Goal: Information Seeking & Learning: Learn about a topic

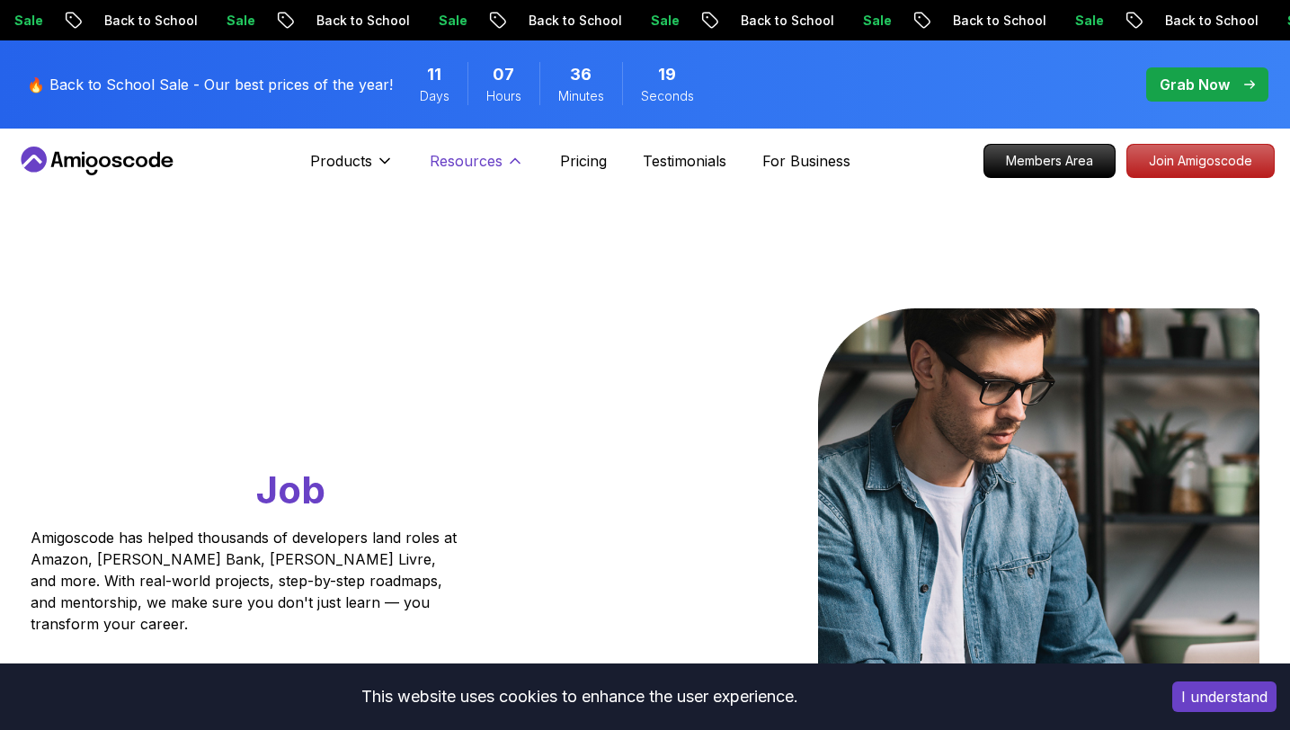
click at [468, 150] on p "Resources" at bounding box center [466, 161] width 73 height 22
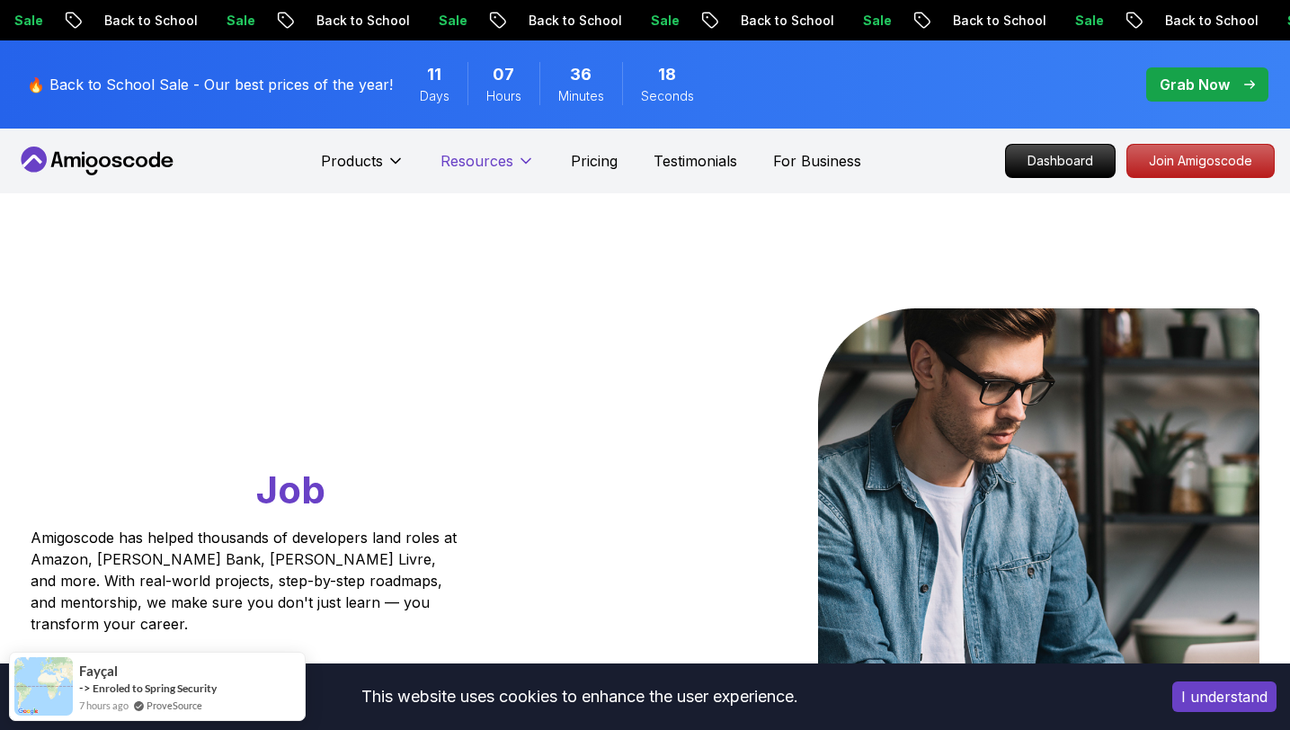
click at [466, 150] on p "Resources" at bounding box center [476, 161] width 73 height 22
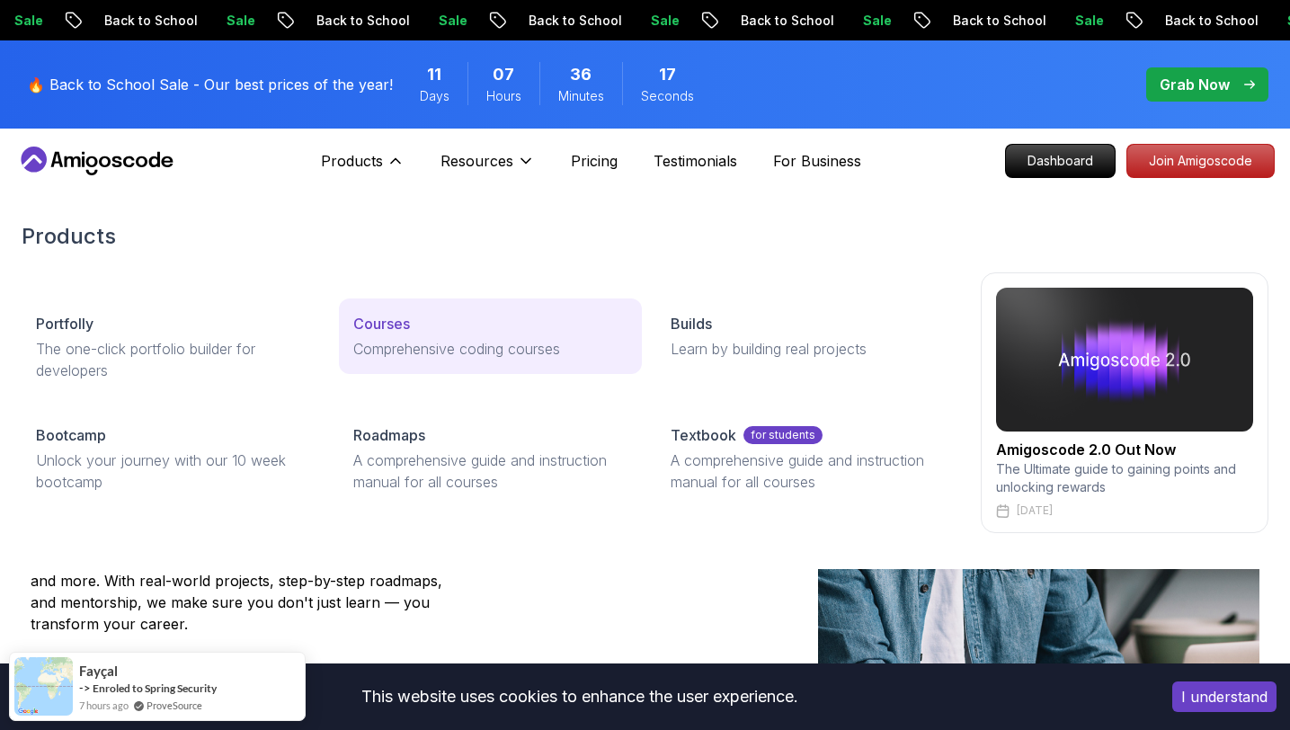
click at [395, 338] on p "Comprehensive coding courses" at bounding box center [490, 349] width 274 height 22
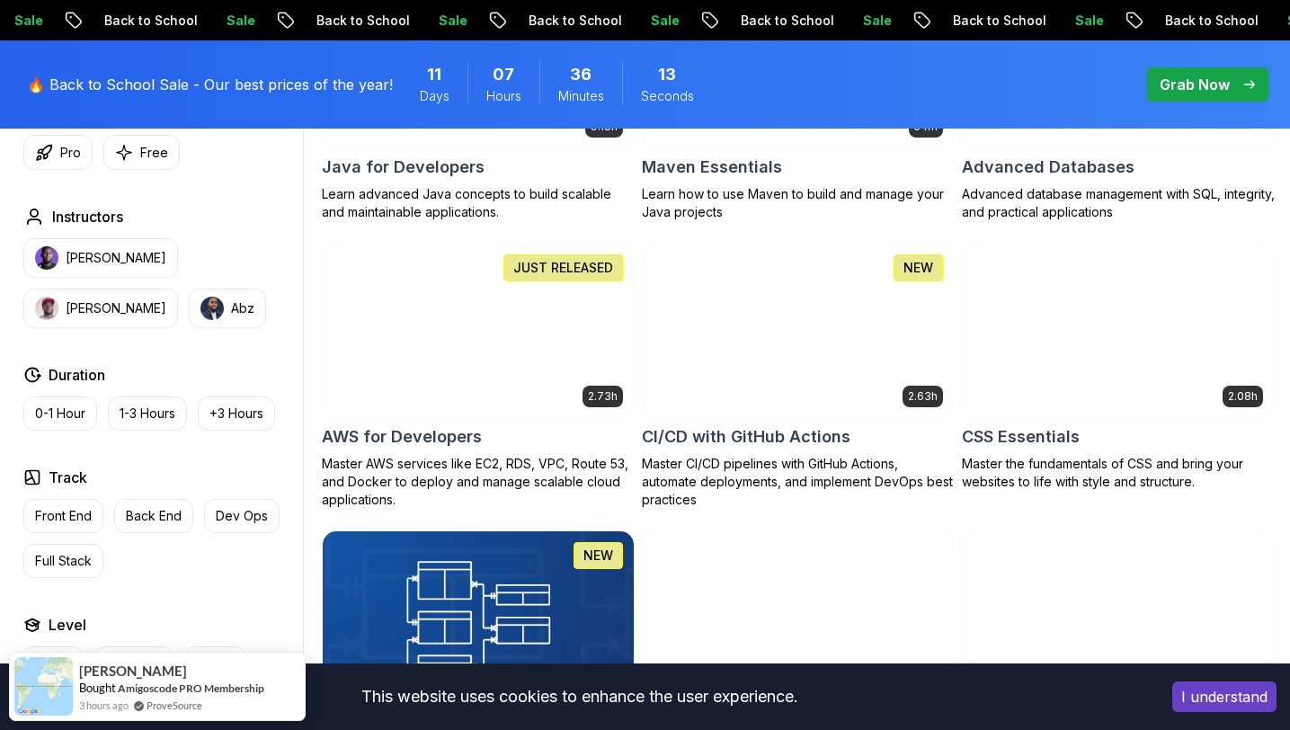
scroll to position [1288, 0]
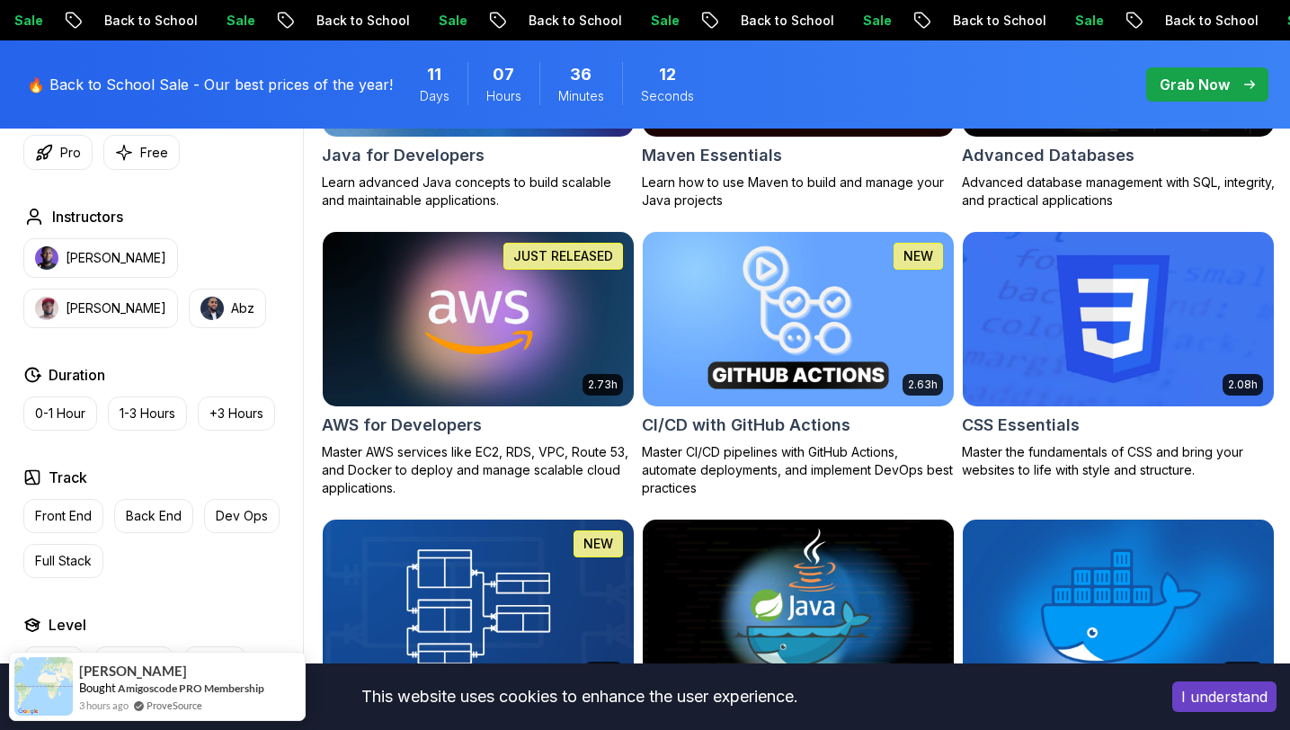
click at [902, 365] on img at bounding box center [797, 318] width 326 height 182
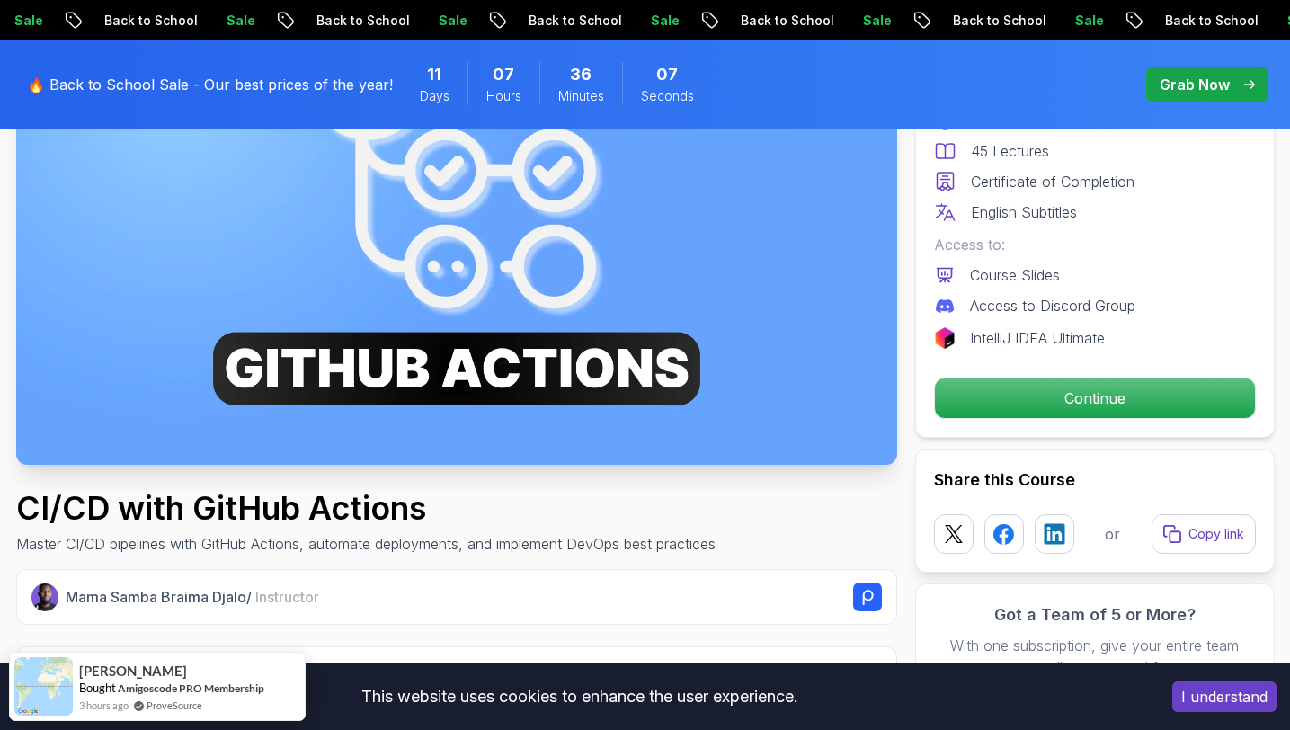
scroll to position [317, 0]
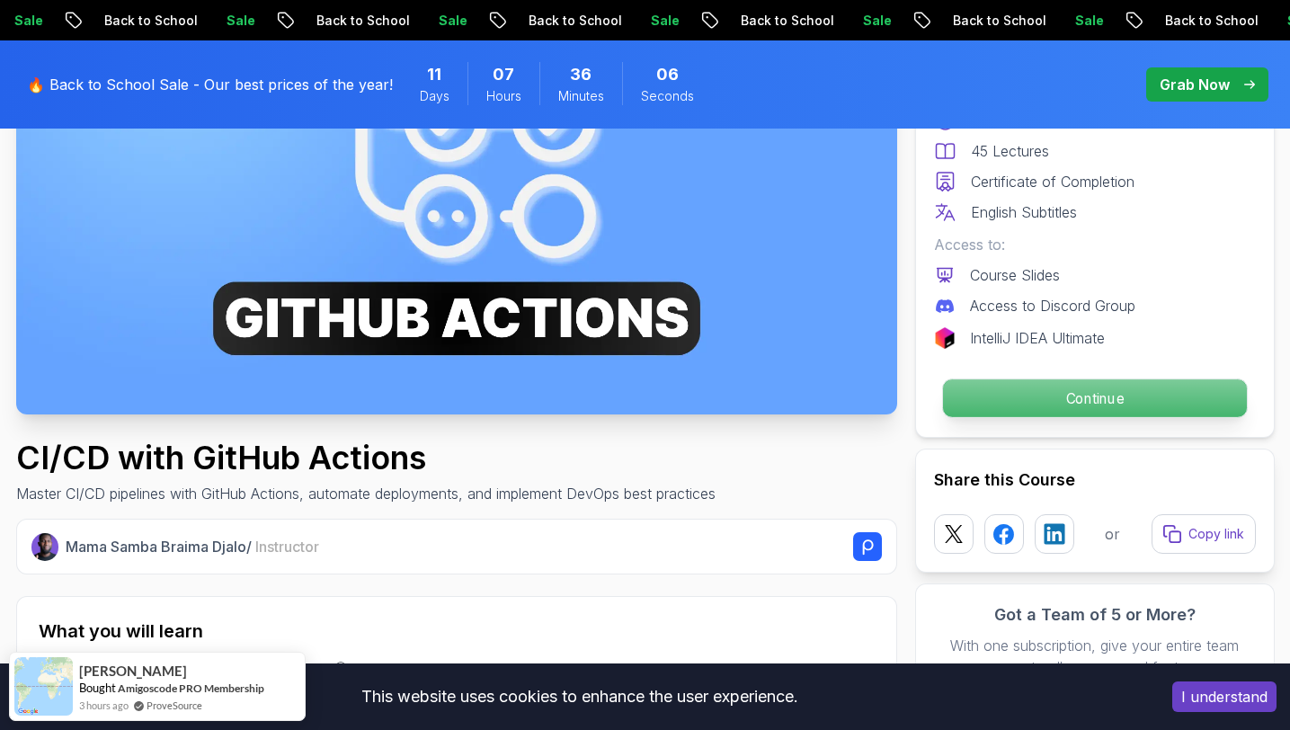
click at [1047, 413] on p "Continue" at bounding box center [1094, 398] width 304 height 38
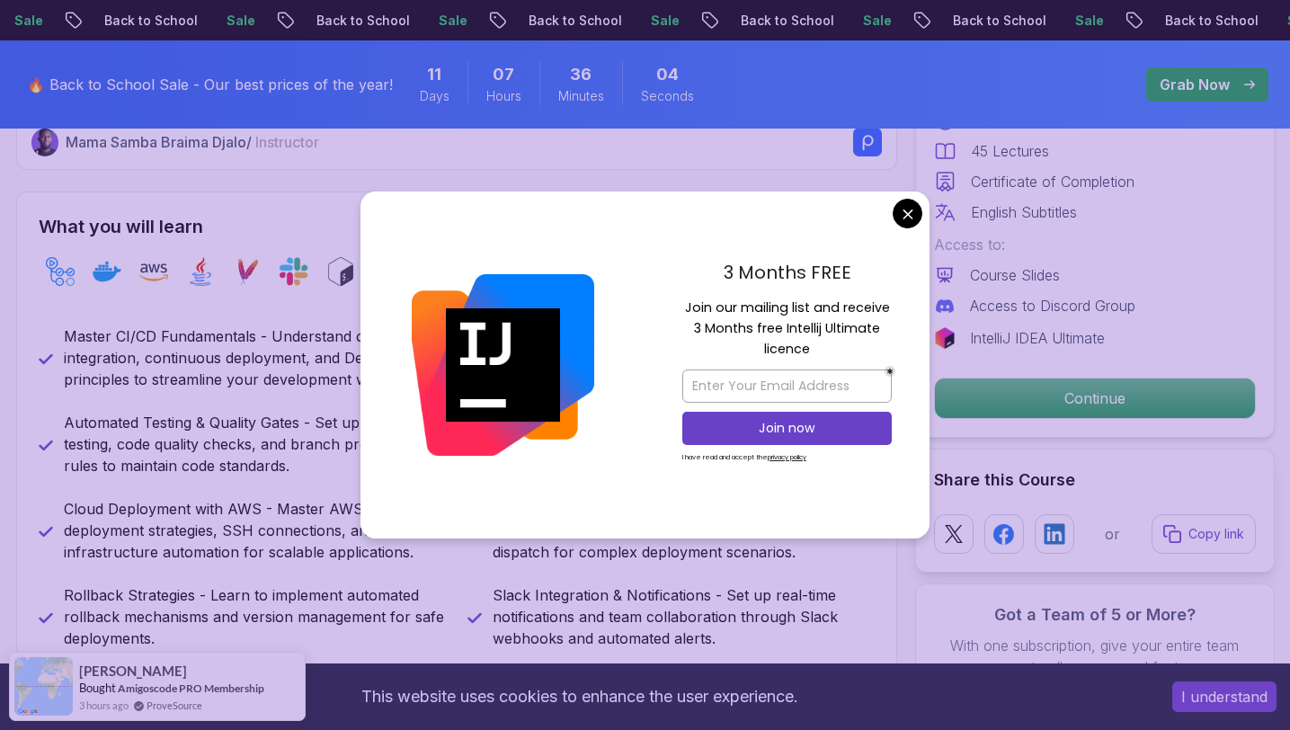
scroll to position [822, 0]
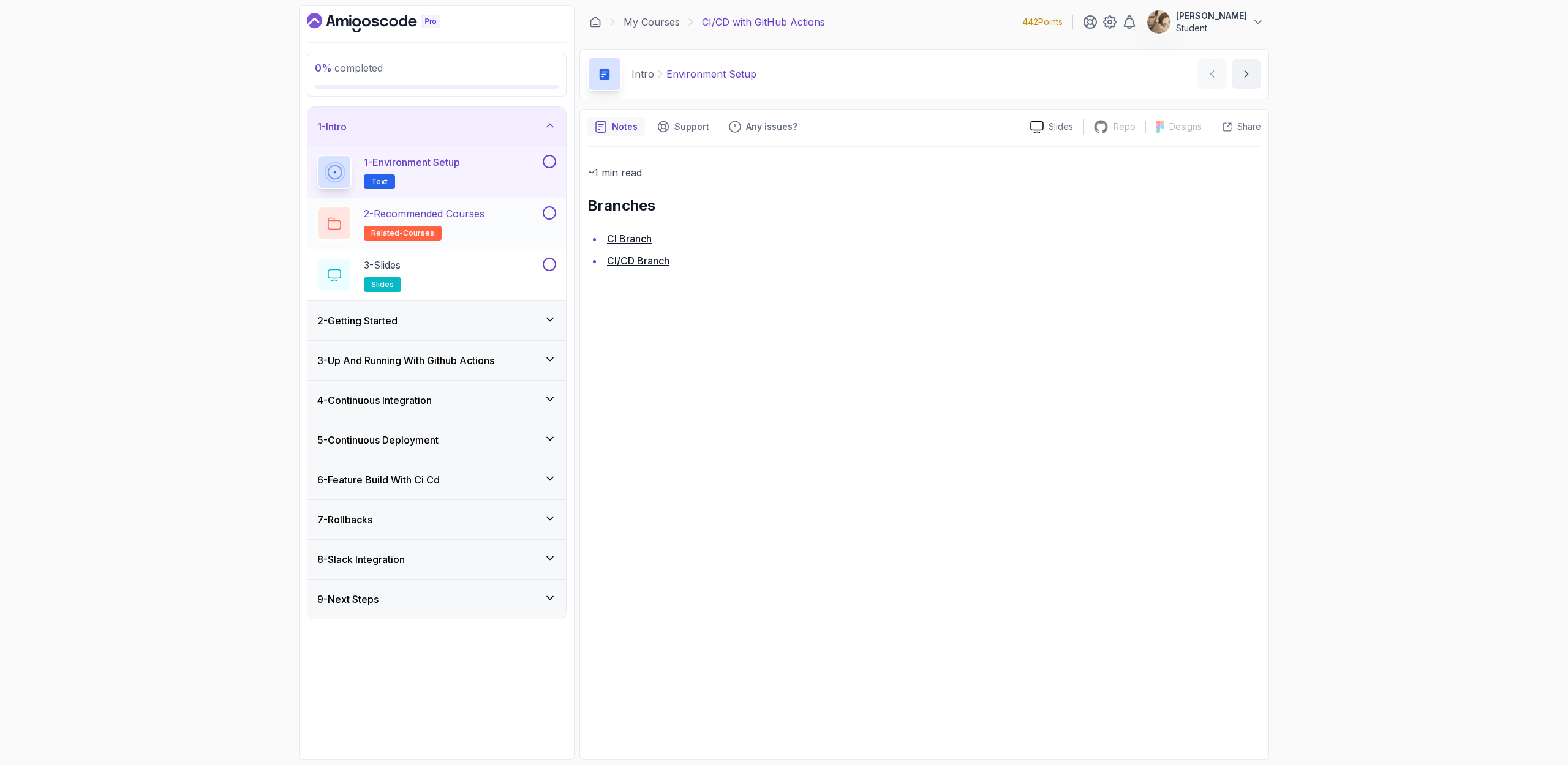
click at [491, 230] on div "2 - Recommended Courses related-courses" at bounding box center [428, 223] width 223 height 34
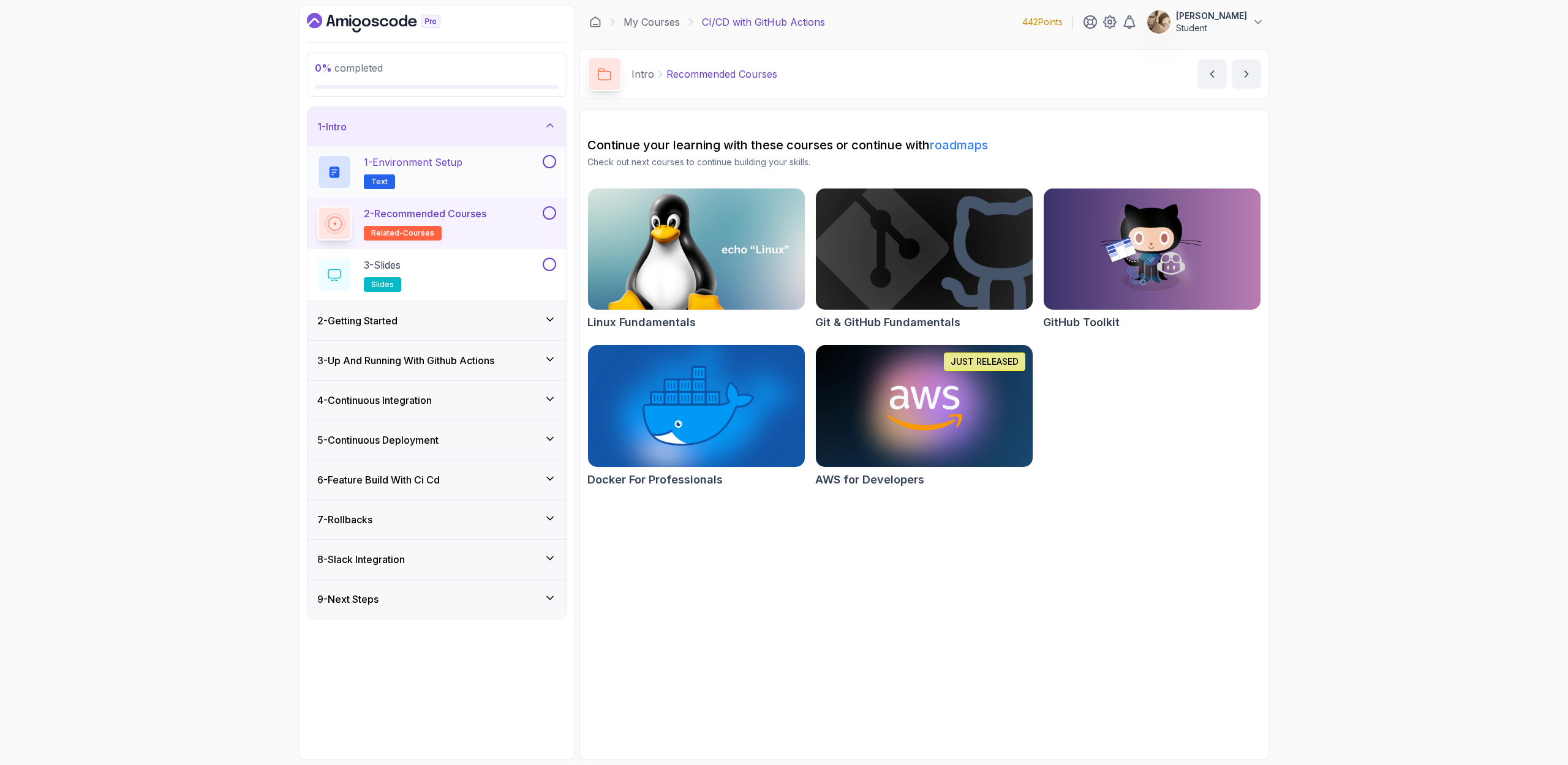
click at [509, 159] on div "1 - Environment Setup Text" at bounding box center [428, 172] width 223 height 34
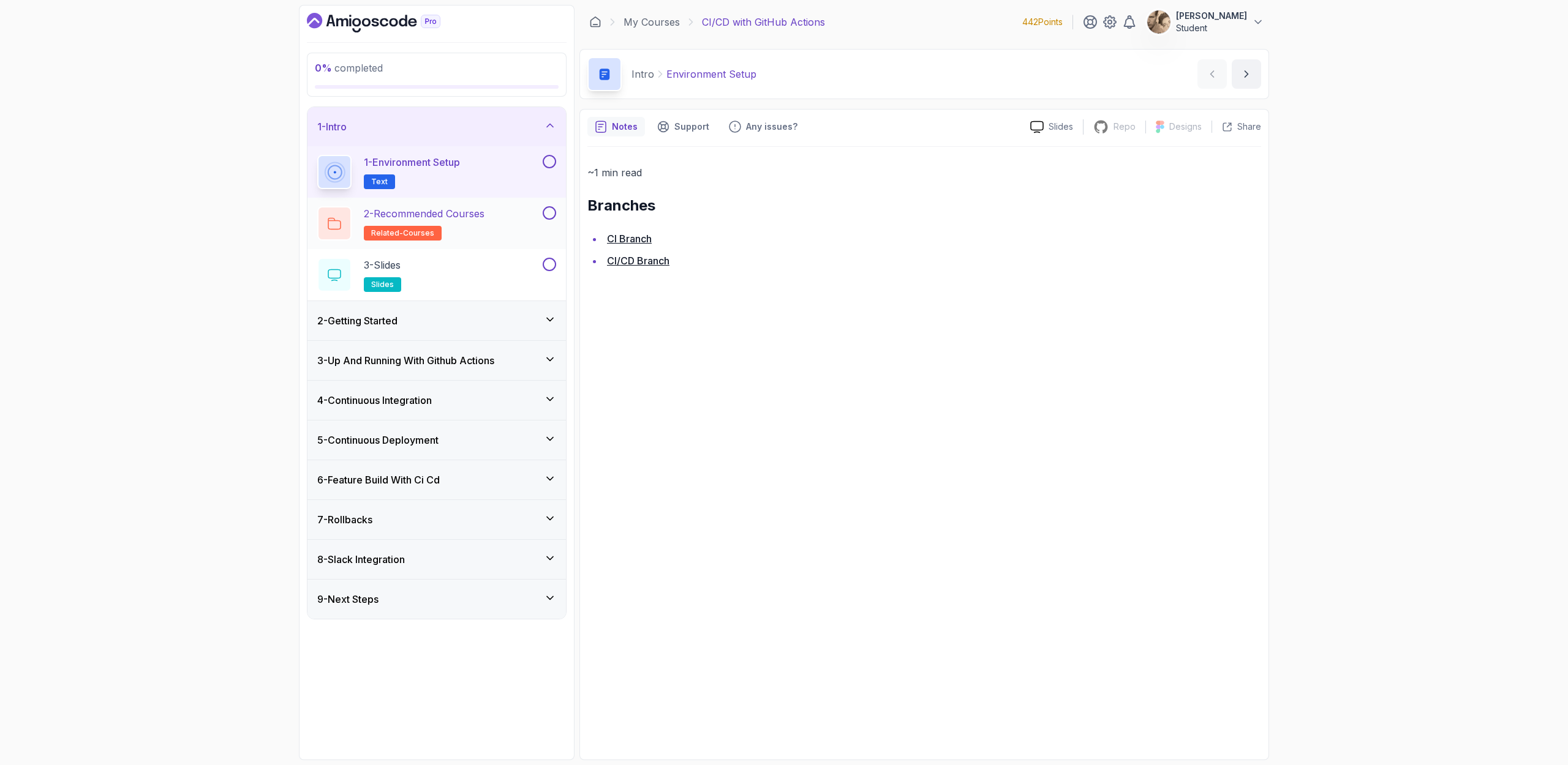
click at [476, 214] on p "2 - Recommended Courses" at bounding box center [424, 214] width 121 height 15
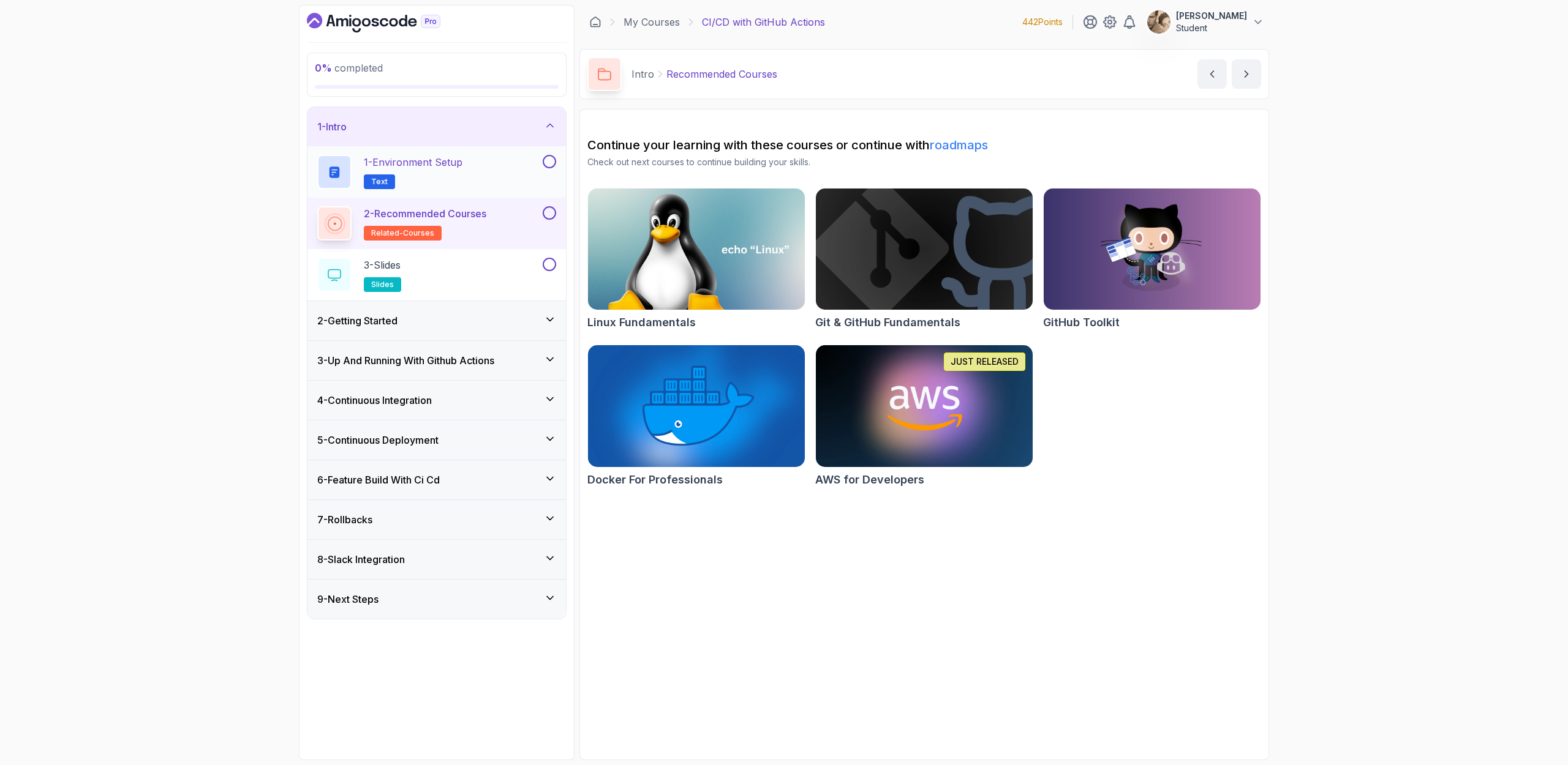
click at [510, 179] on div "1 - Environment Setup Text" at bounding box center [428, 172] width 223 height 34
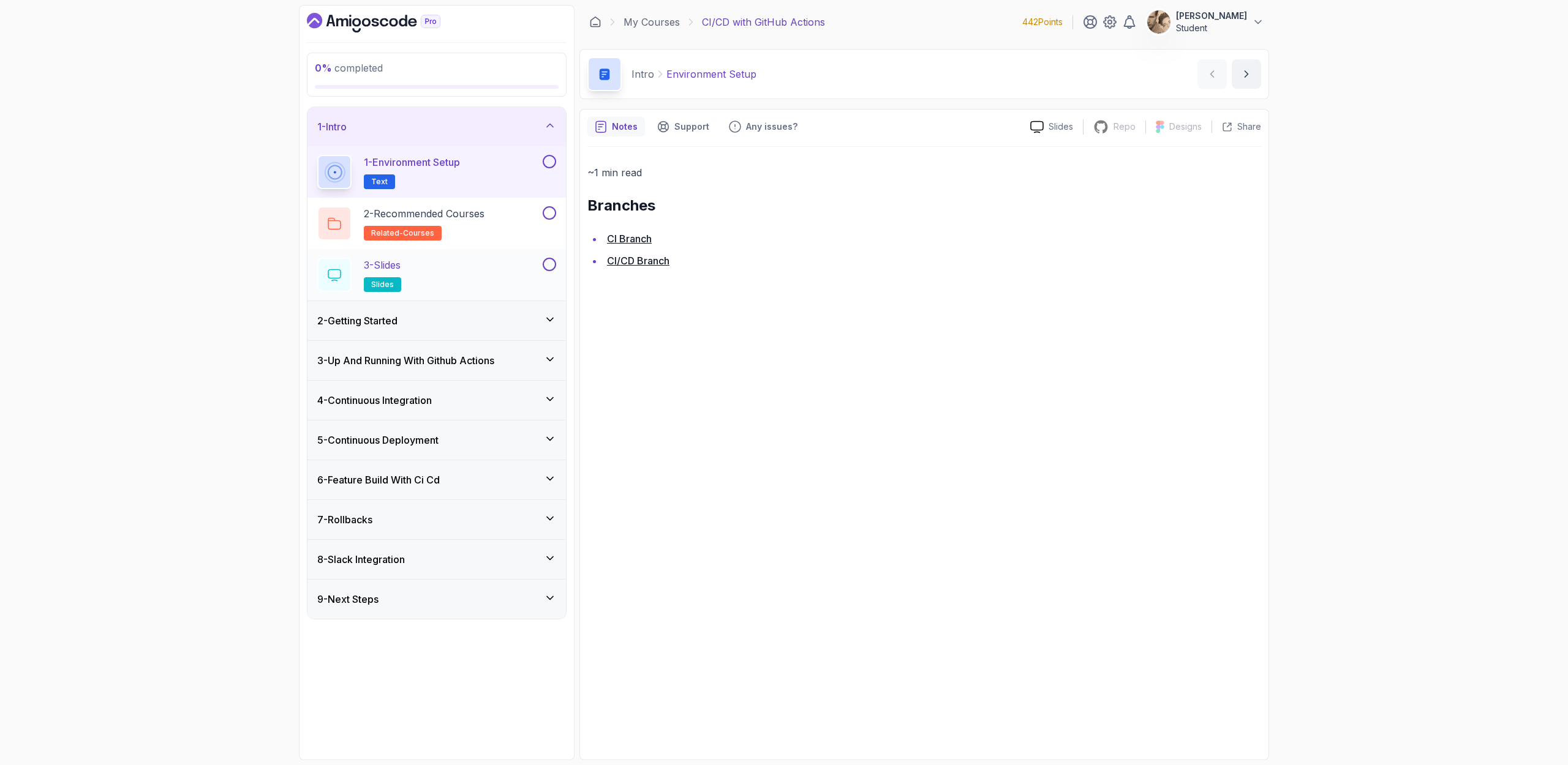
click at [484, 272] on div "3 - Slides slides" at bounding box center [428, 275] width 223 height 34
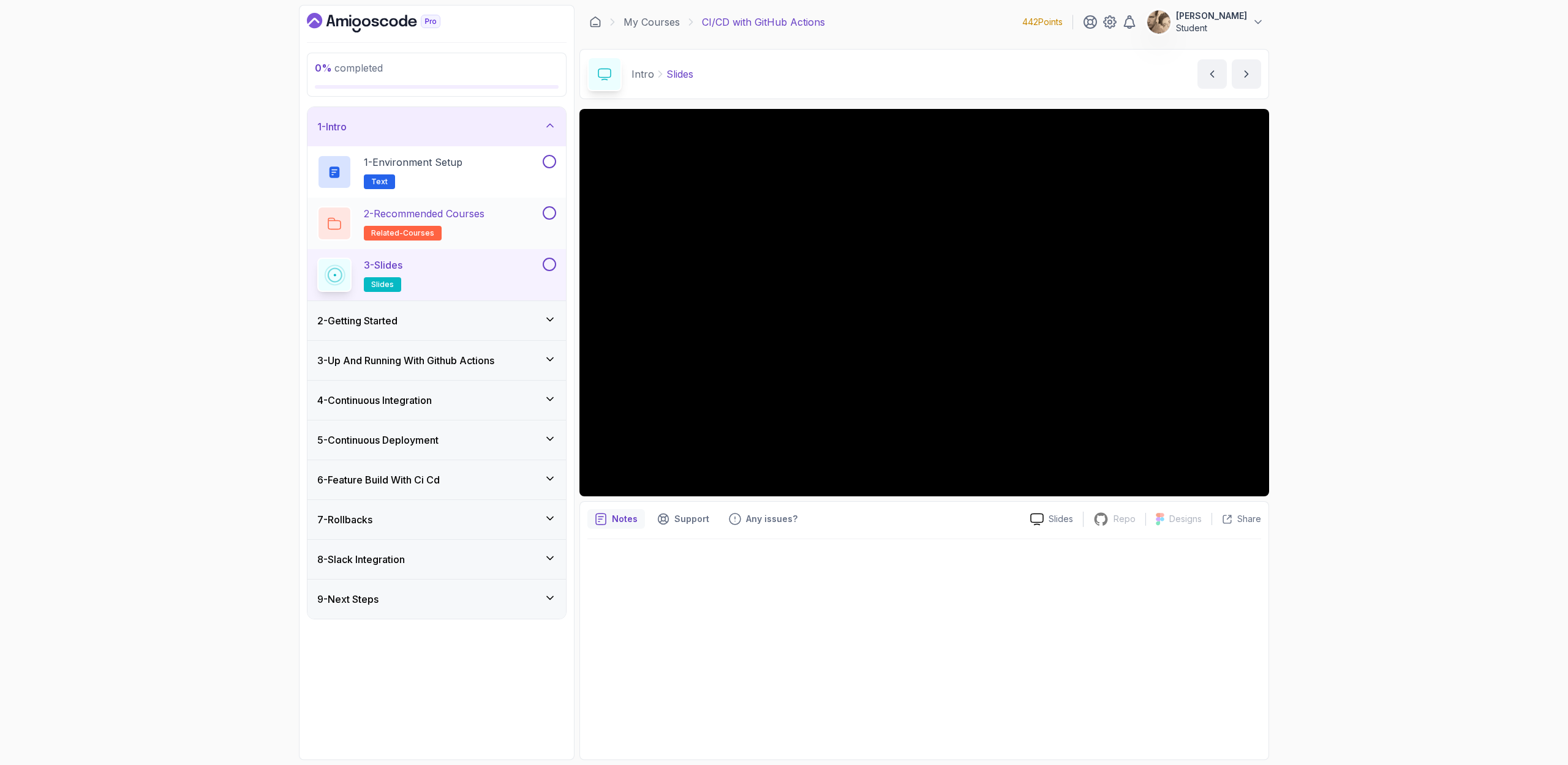
click at [492, 225] on div "2 - Recommended Courses related-courses" at bounding box center [428, 223] width 223 height 34
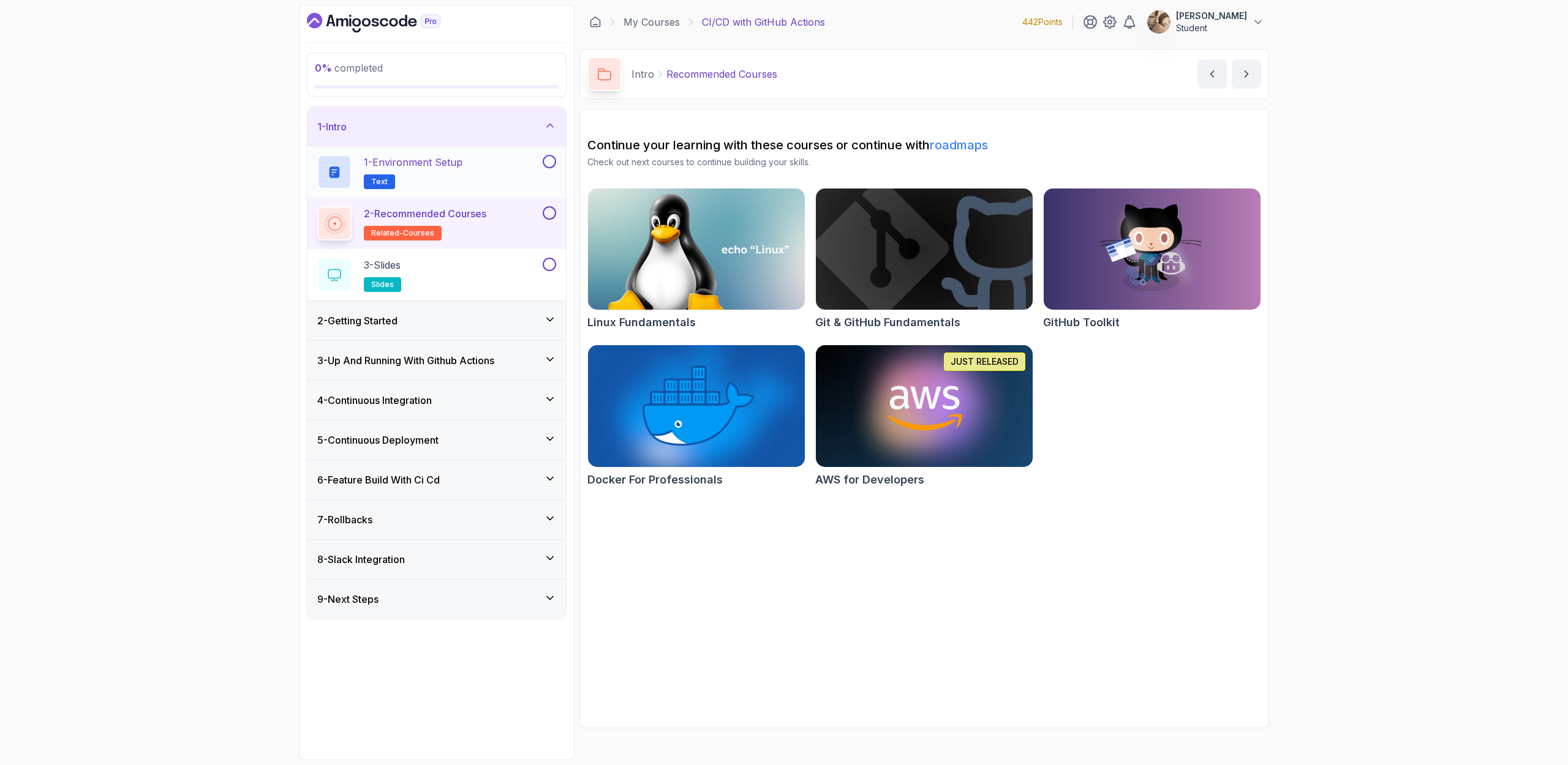
click at [504, 168] on div "1 - Environment Setup Text" at bounding box center [428, 172] width 223 height 34
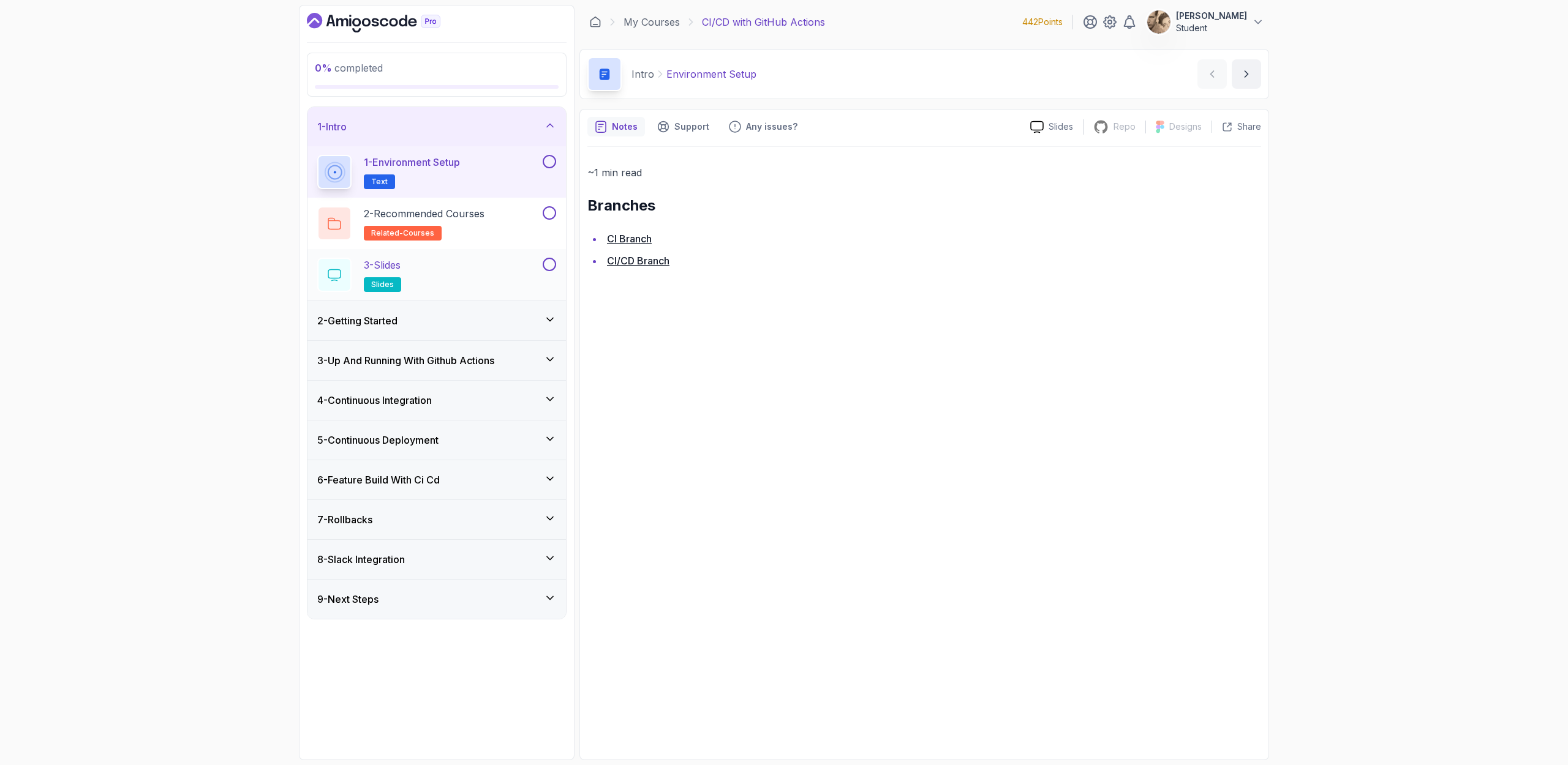
click at [479, 287] on div "3 - Slides slides" at bounding box center [428, 275] width 223 height 34
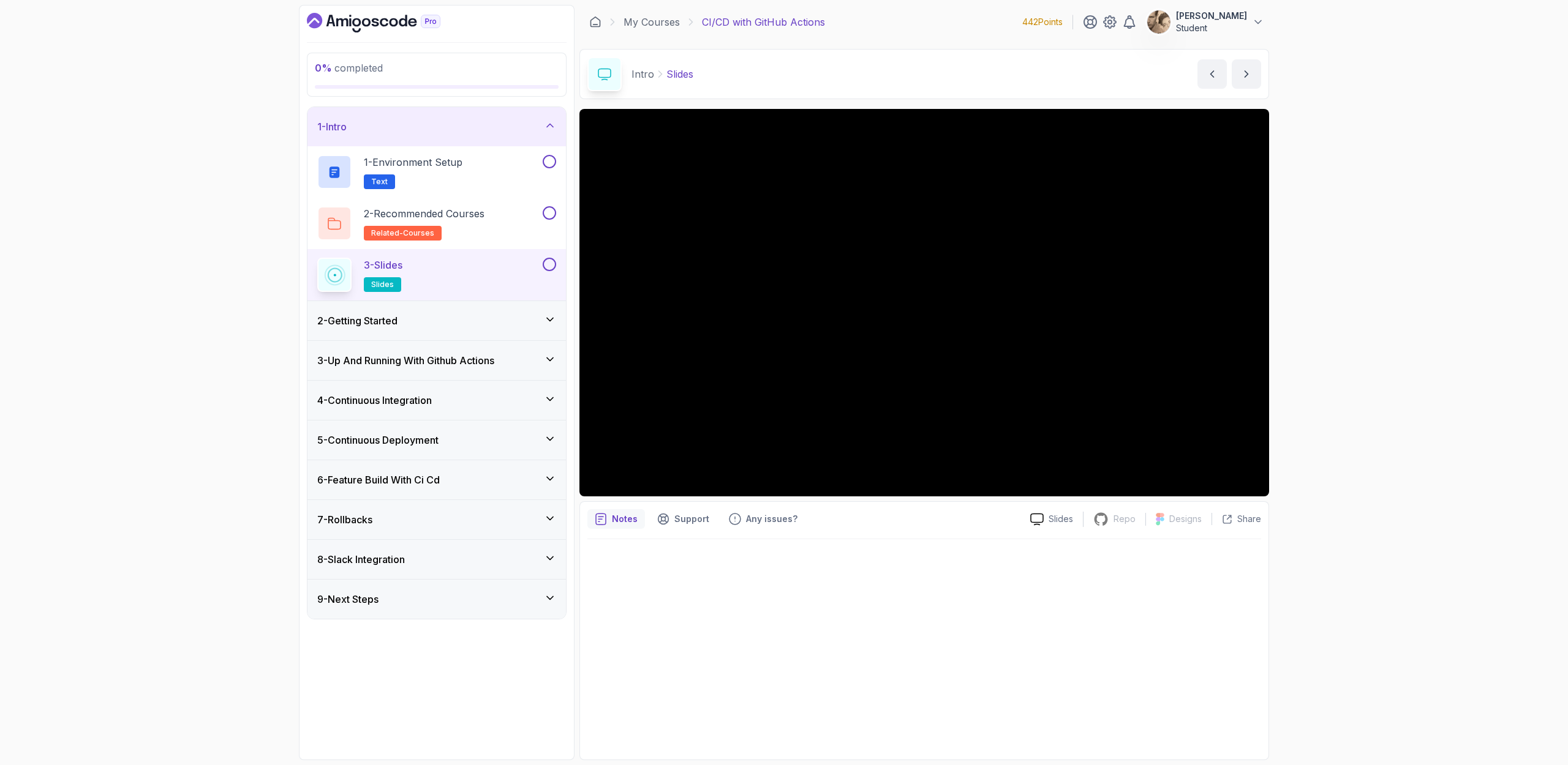
click at [509, 312] on div "2 - Getting Started" at bounding box center [436, 321] width 258 height 40
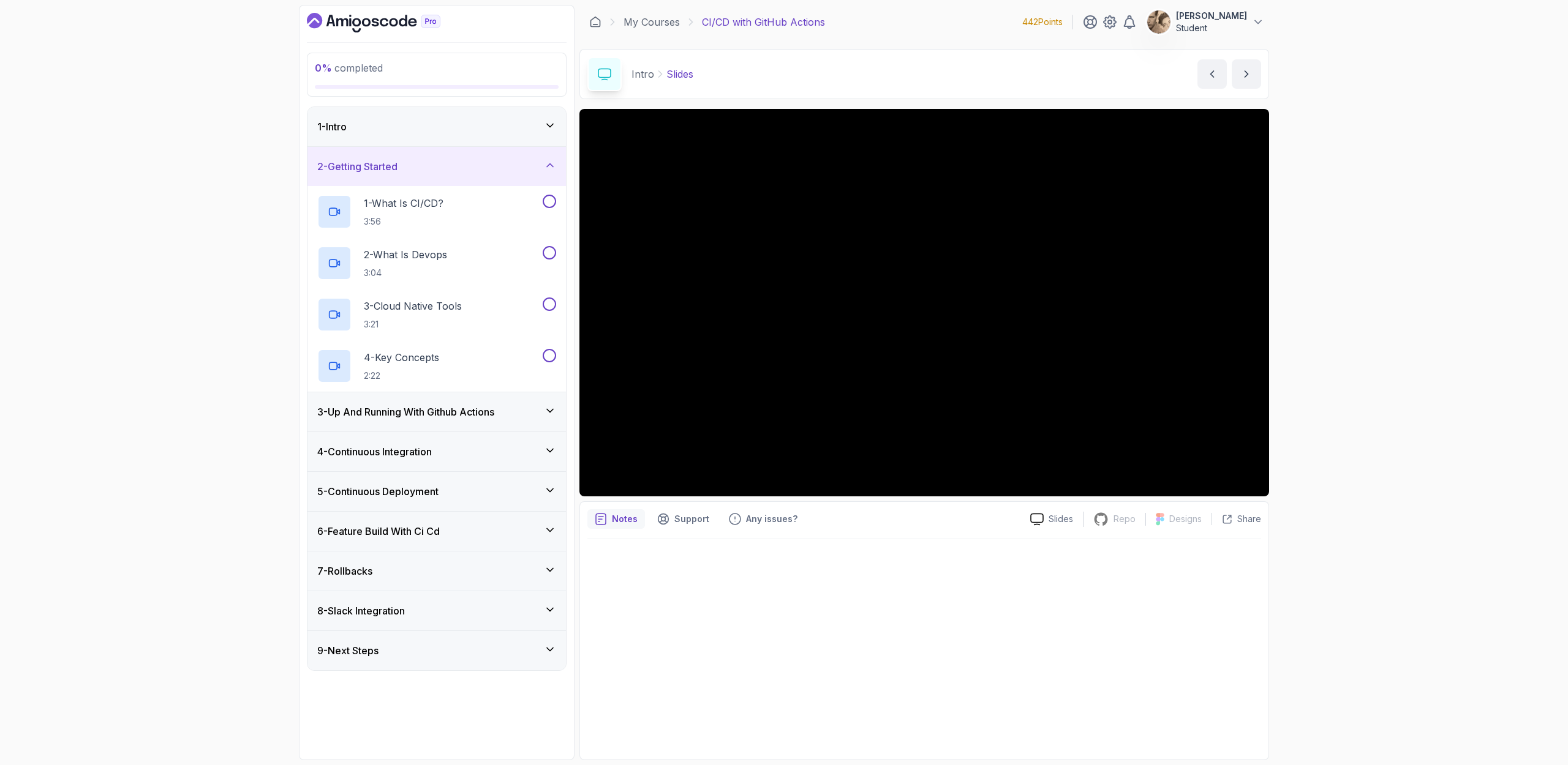
click at [468, 415] on h3 "3 - Up And Running With Github Actions" at bounding box center [405, 412] width 177 height 15
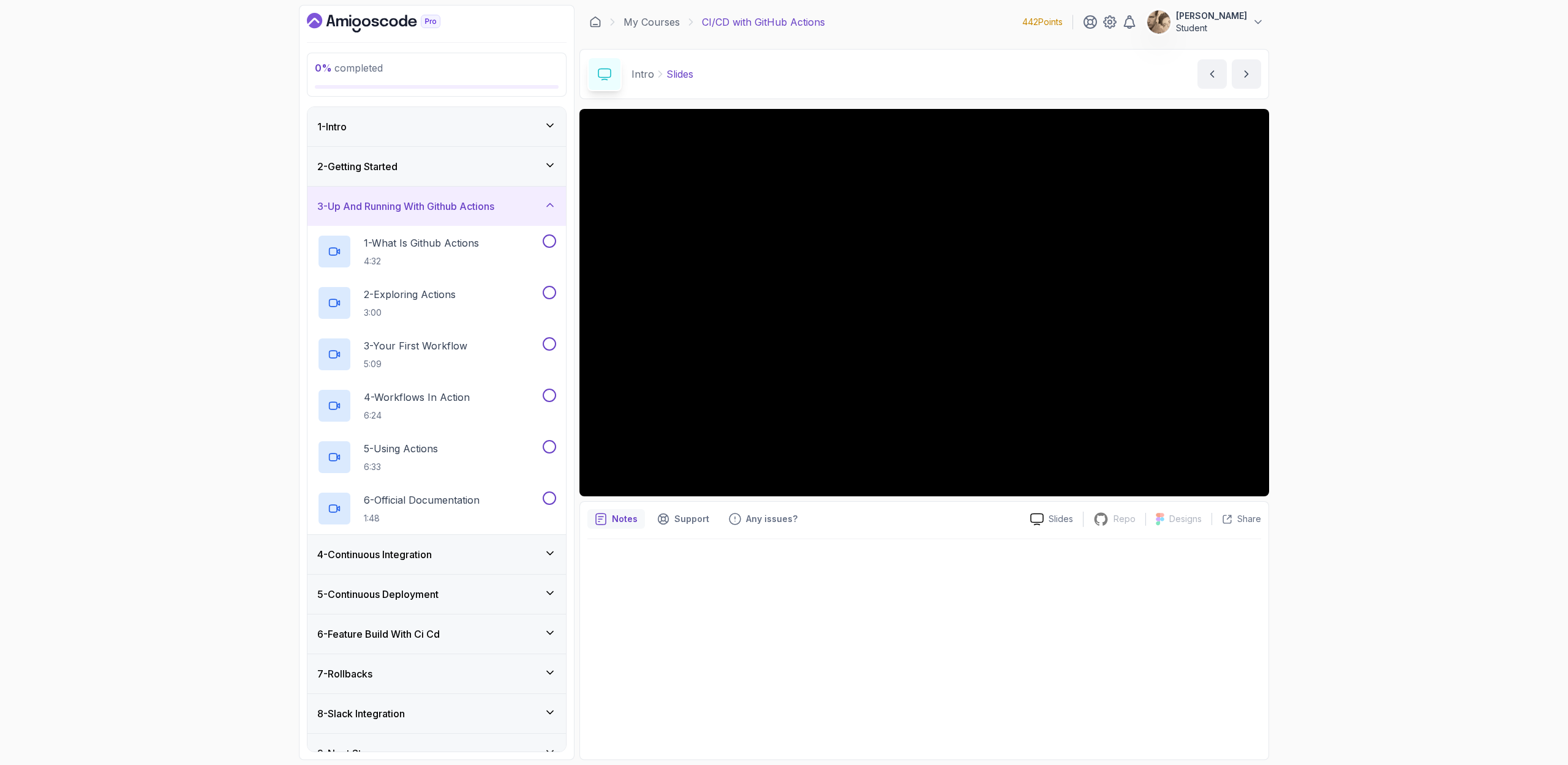
click at [460, 497] on div "4 - Continuous Integration" at bounding box center [436, 555] width 258 height 40
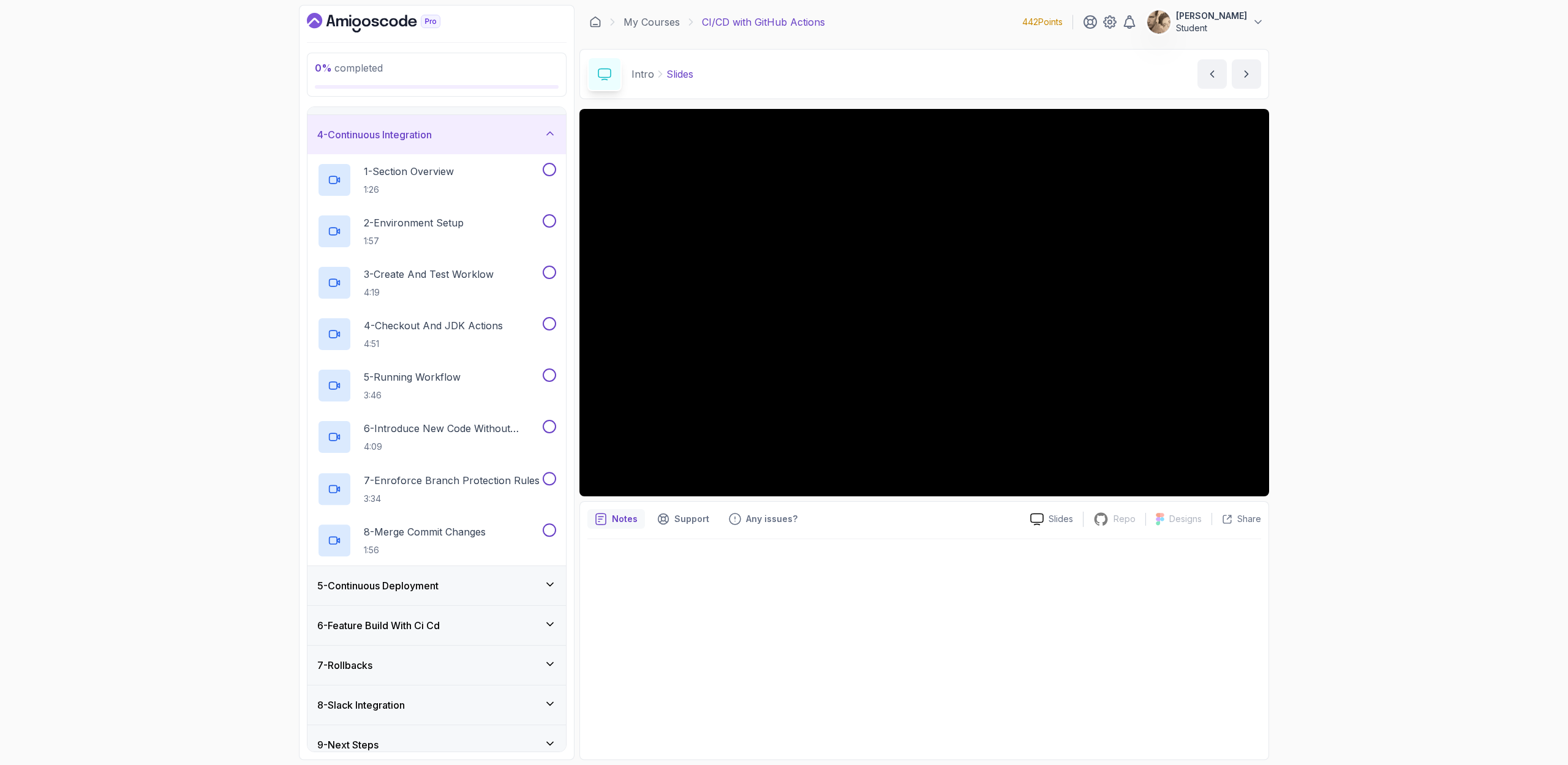
scroll to position [124, 0]
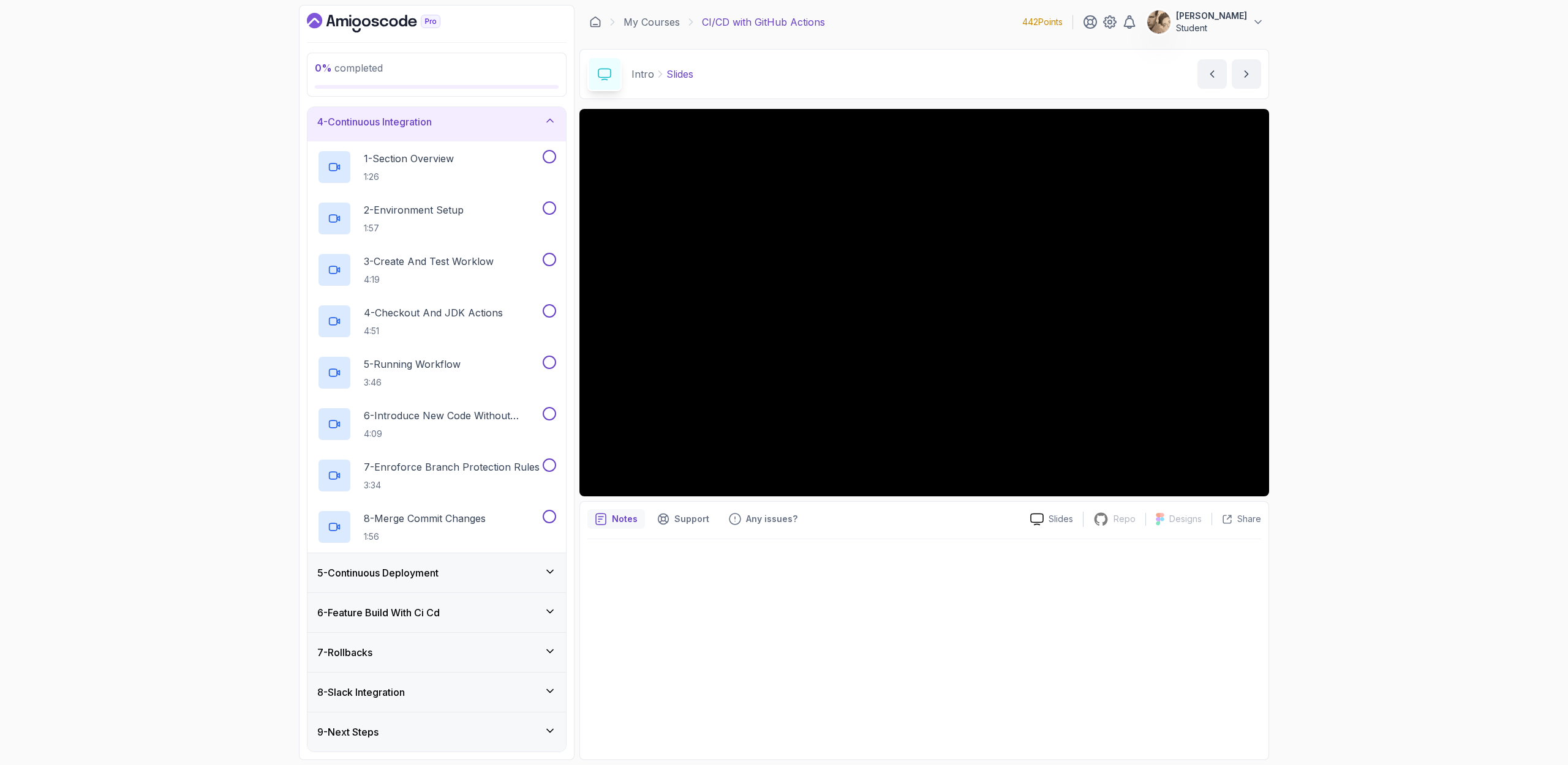
click at [480, 497] on div "5 - Continuous Deployment" at bounding box center [436, 573] width 258 height 40
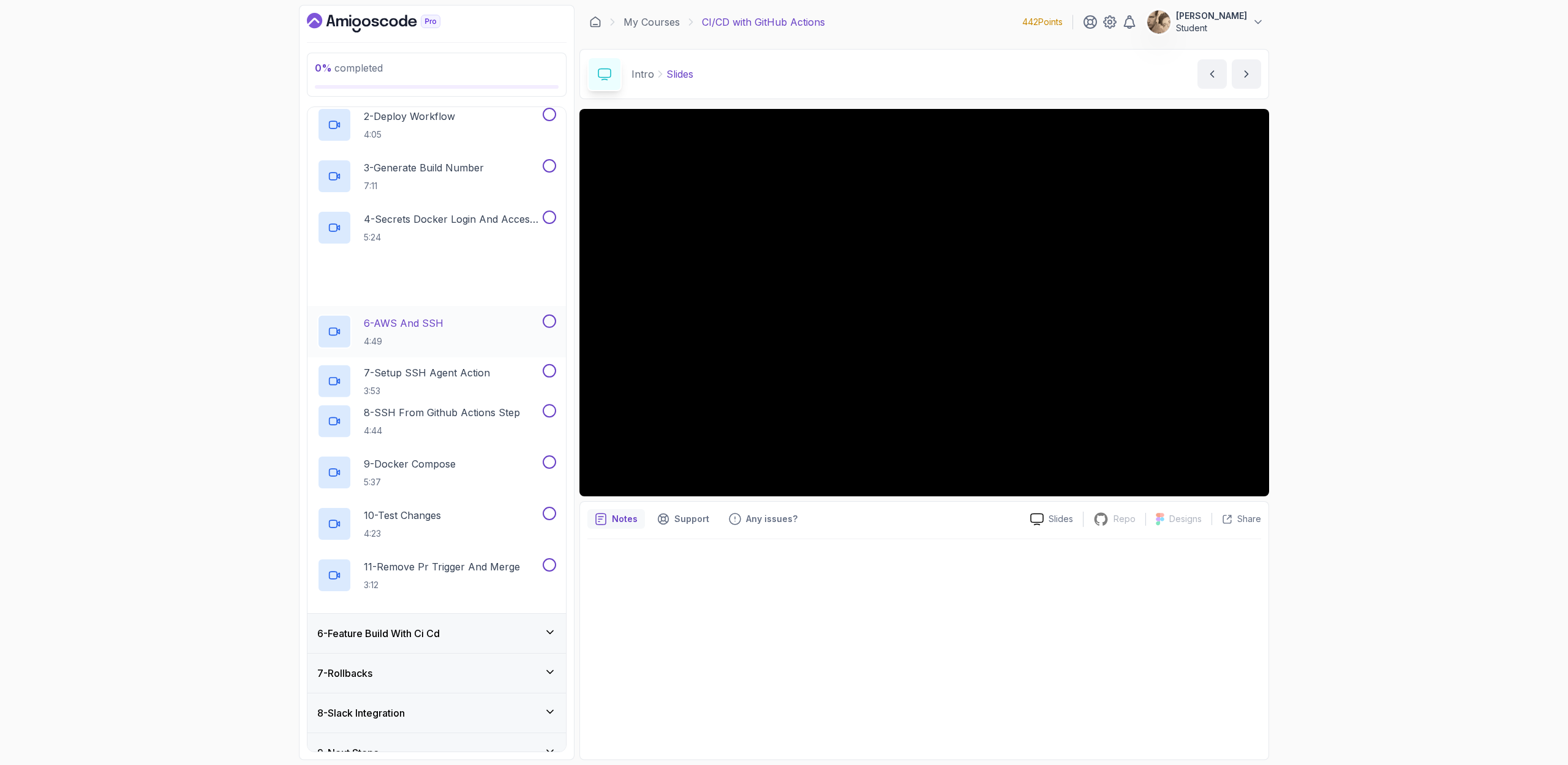
scroll to position [279, 0]
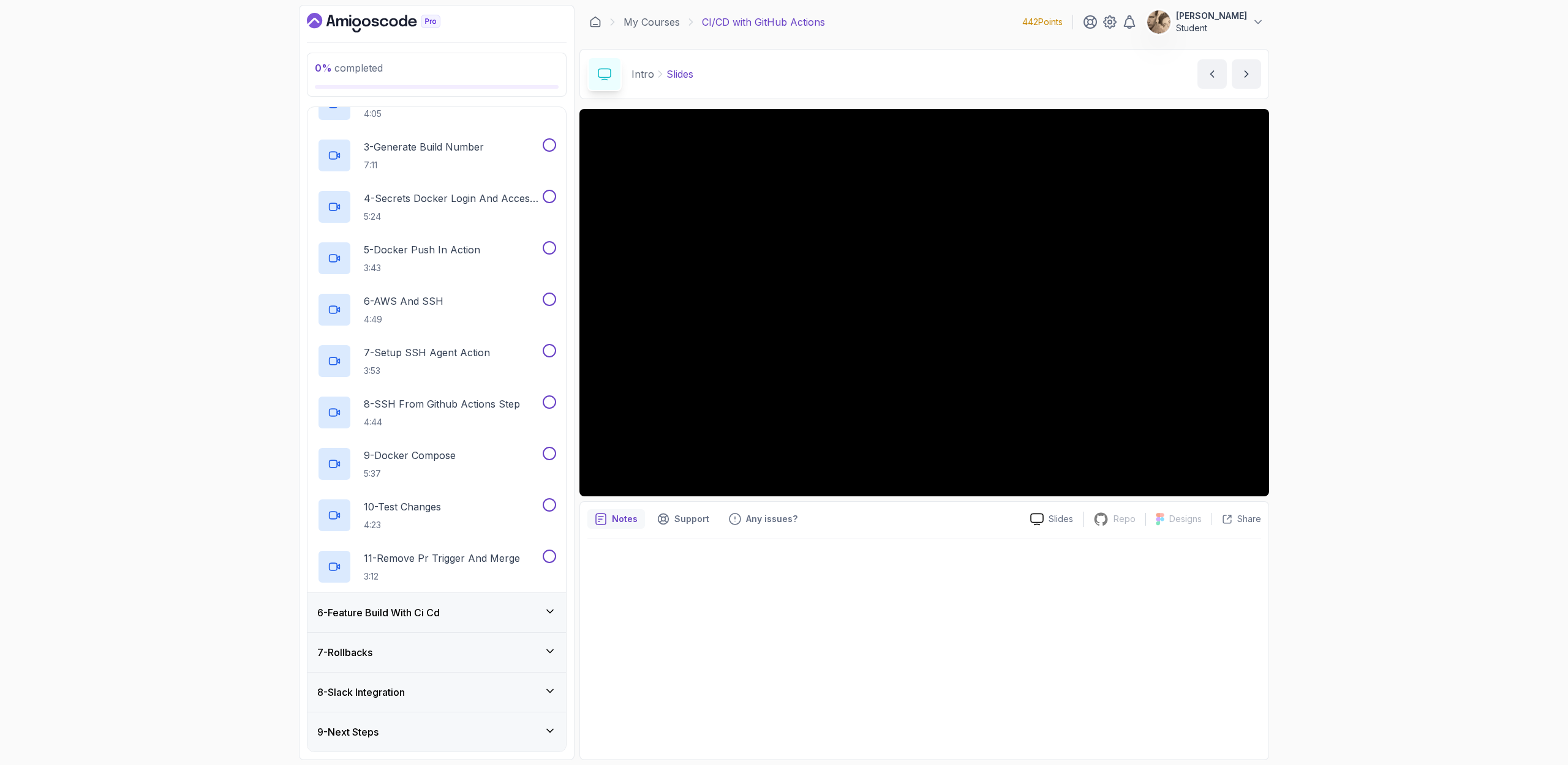
click at [470, 497] on div "6 - Feature Build With Ci Cd" at bounding box center [436, 613] width 239 height 15
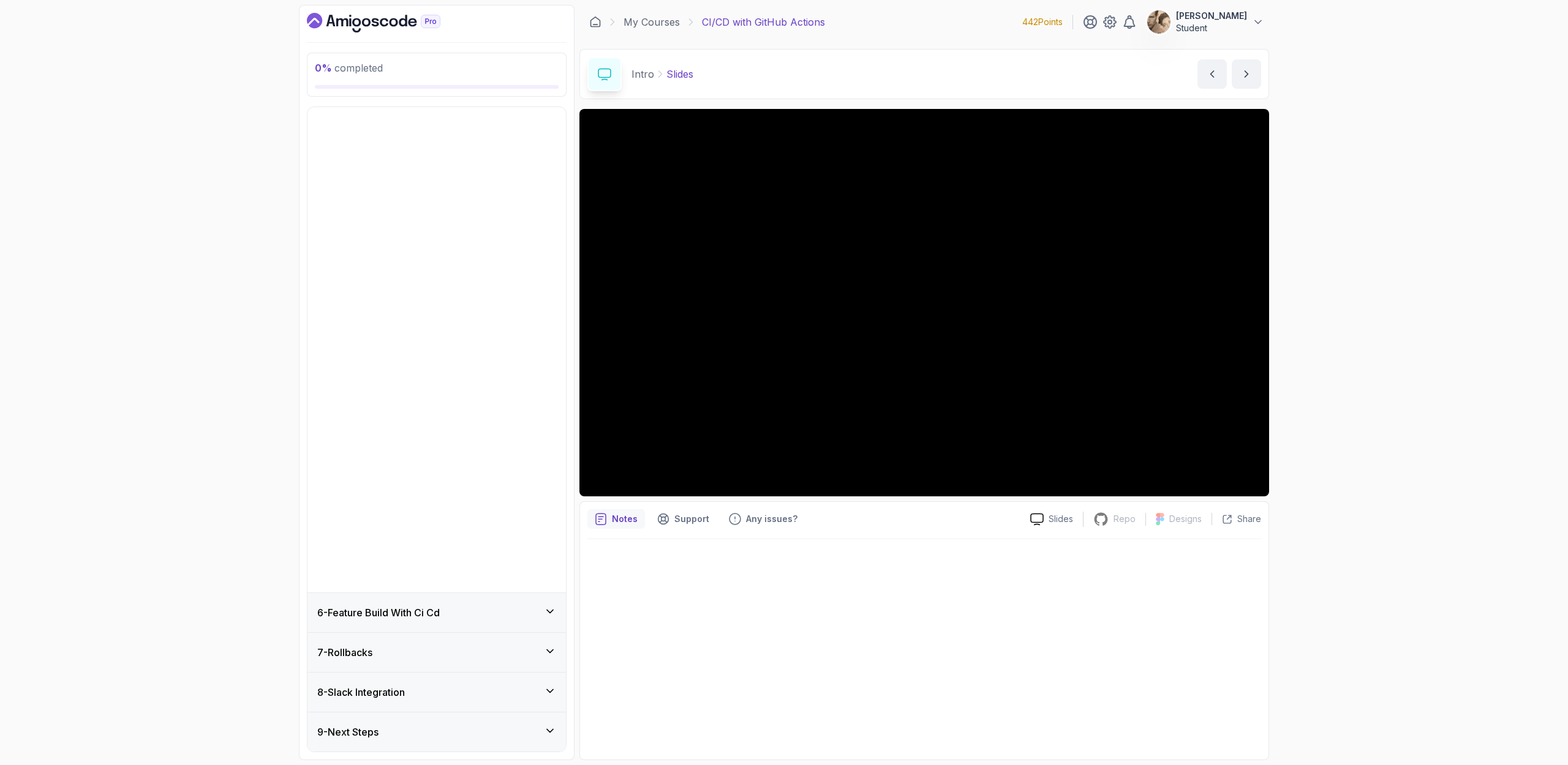
scroll to position [0, 0]
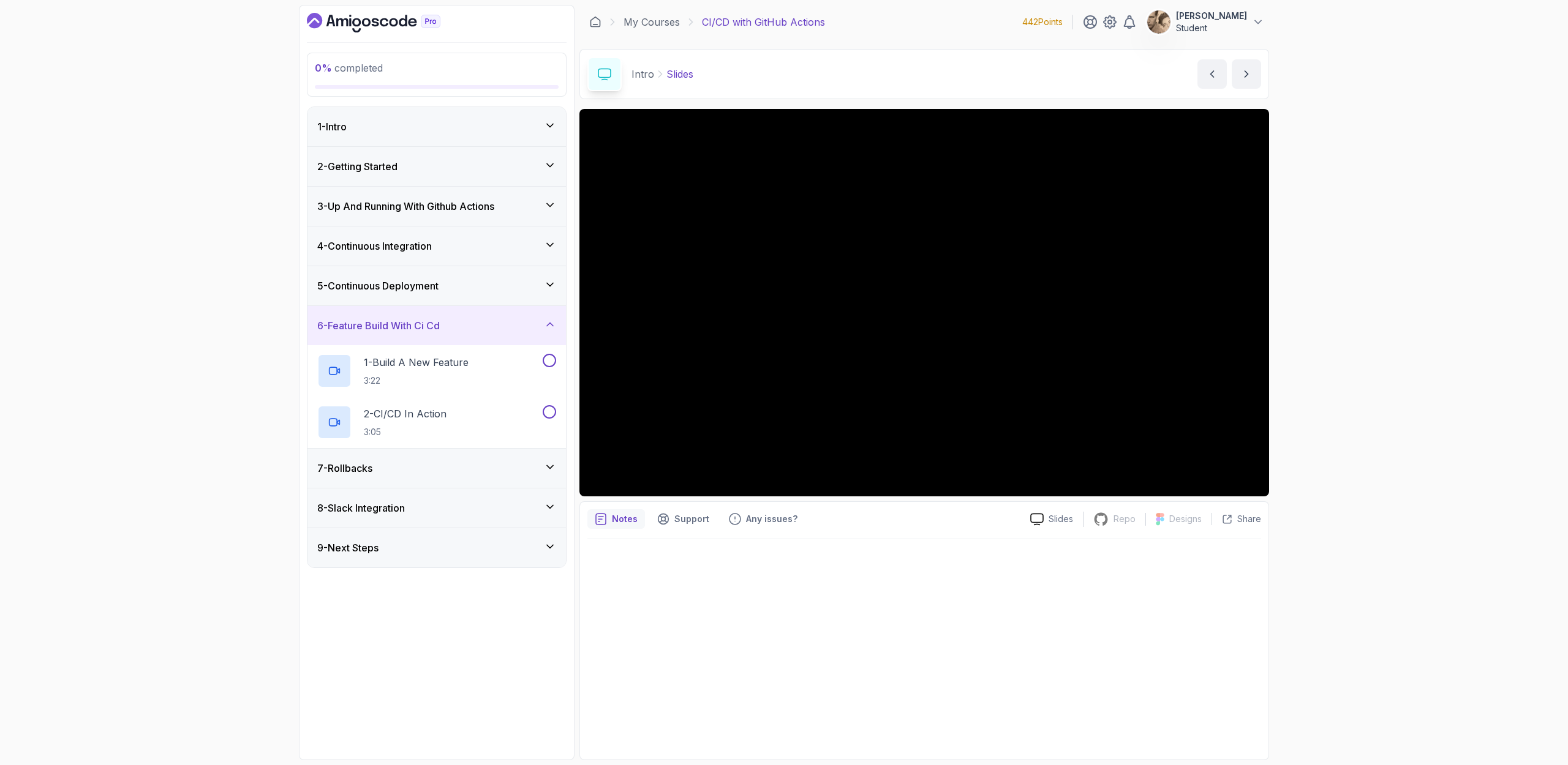
click at [478, 488] on div "8 - Slack Integration" at bounding box center [436, 508] width 258 height 40
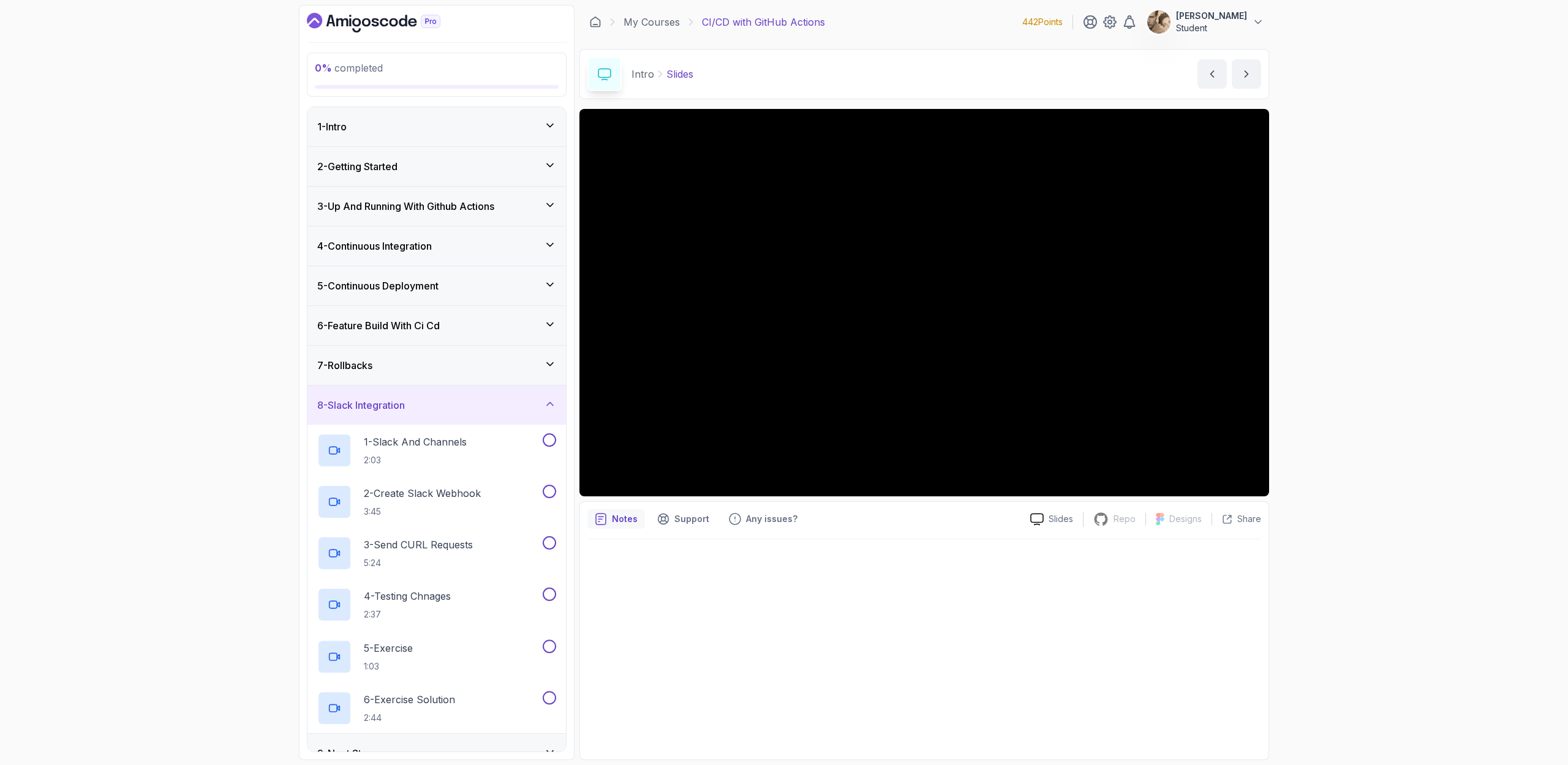
click at [498, 373] on div "1 - Intro 2 - Getting Started 3 - Up And Running With Github Actions 4 - Contin…" at bounding box center [436, 429] width 258 height 644
click at [498, 373] on div "7 - Rollbacks" at bounding box center [436, 366] width 258 height 40
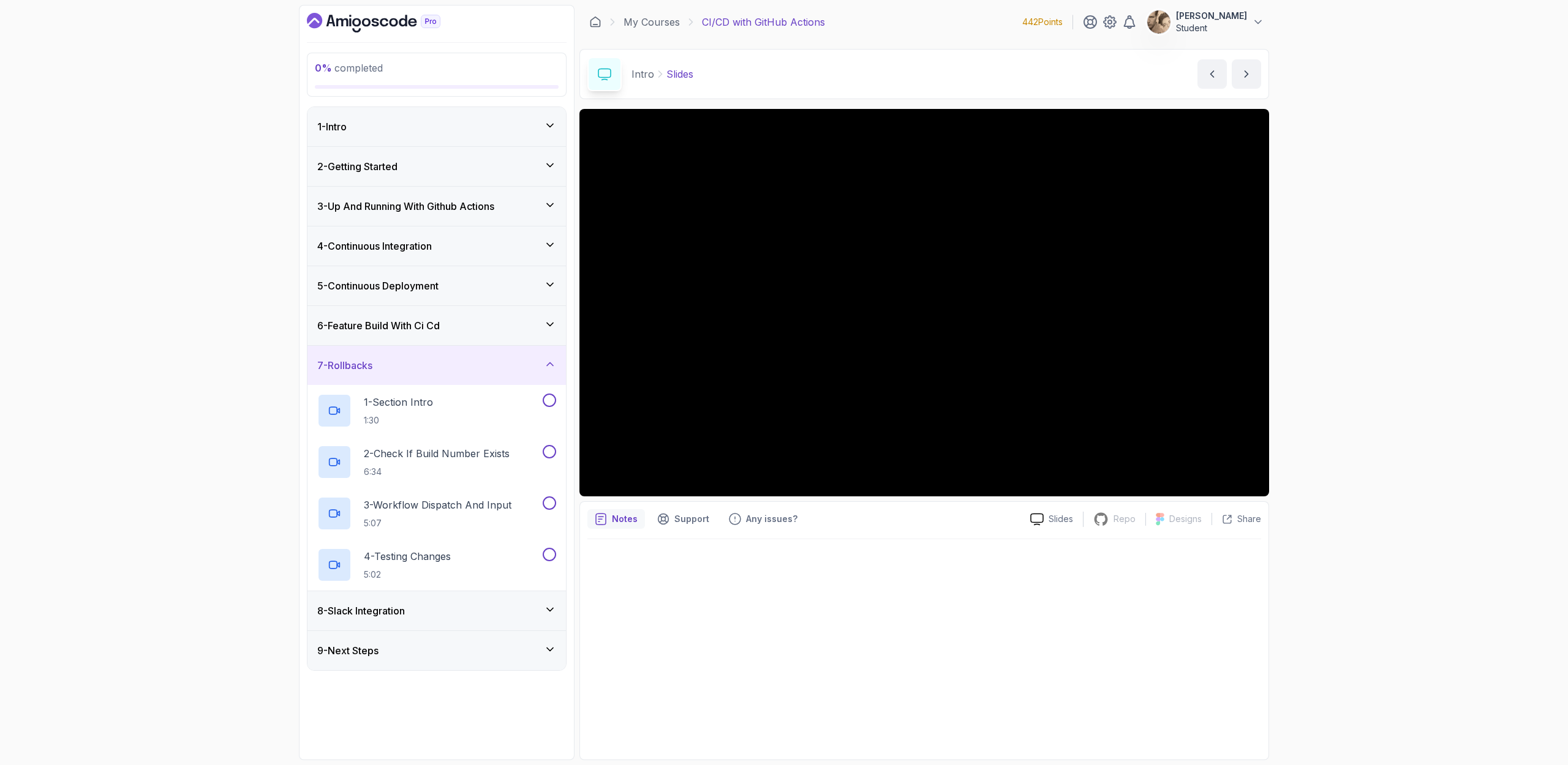
click at [399, 497] on h3 "8 - Slack Integration" at bounding box center [360, 611] width 88 height 15
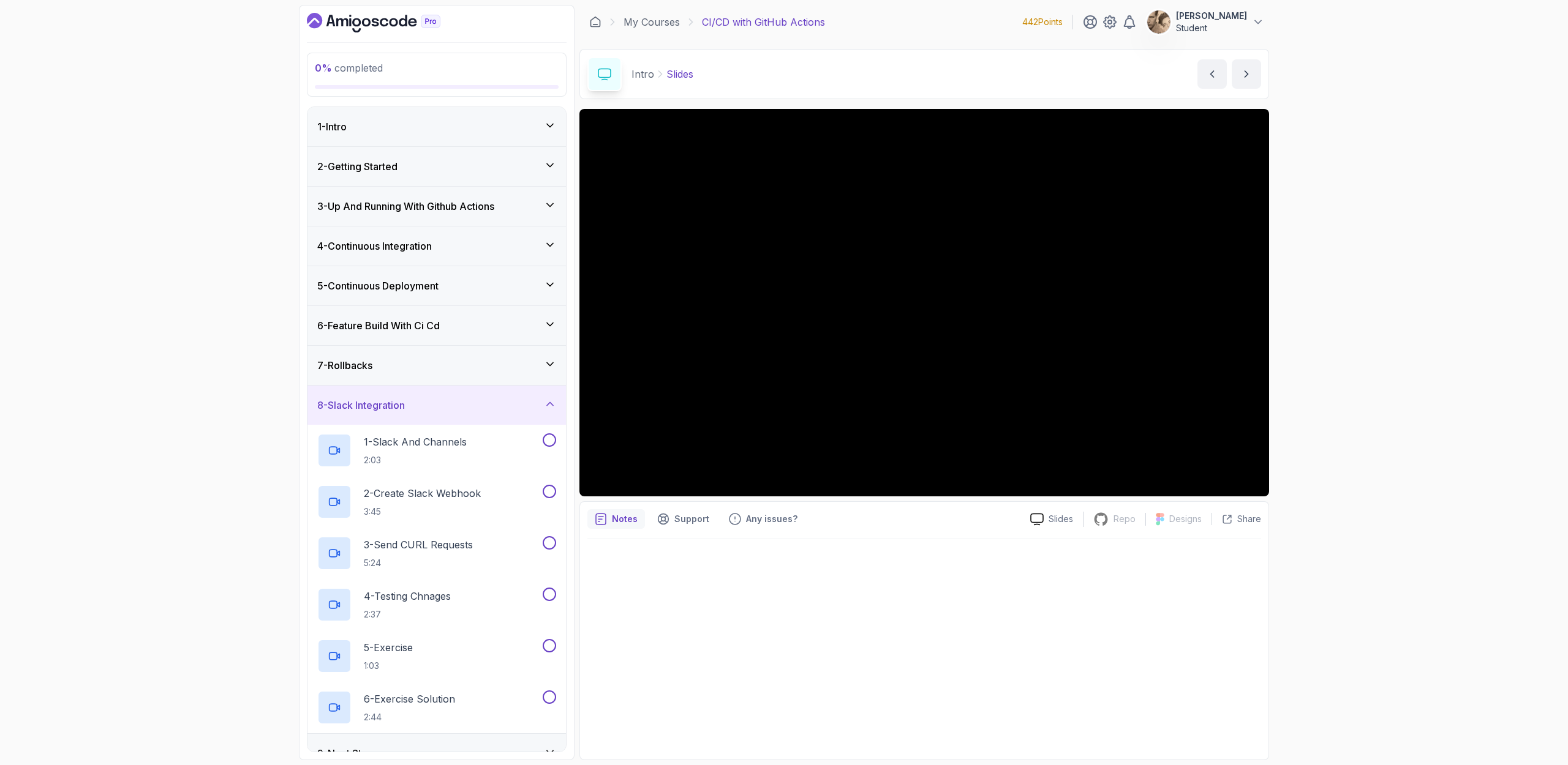
click at [447, 310] on div "6 - Feature Build With Ci Cd" at bounding box center [436, 326] width 258 height 40
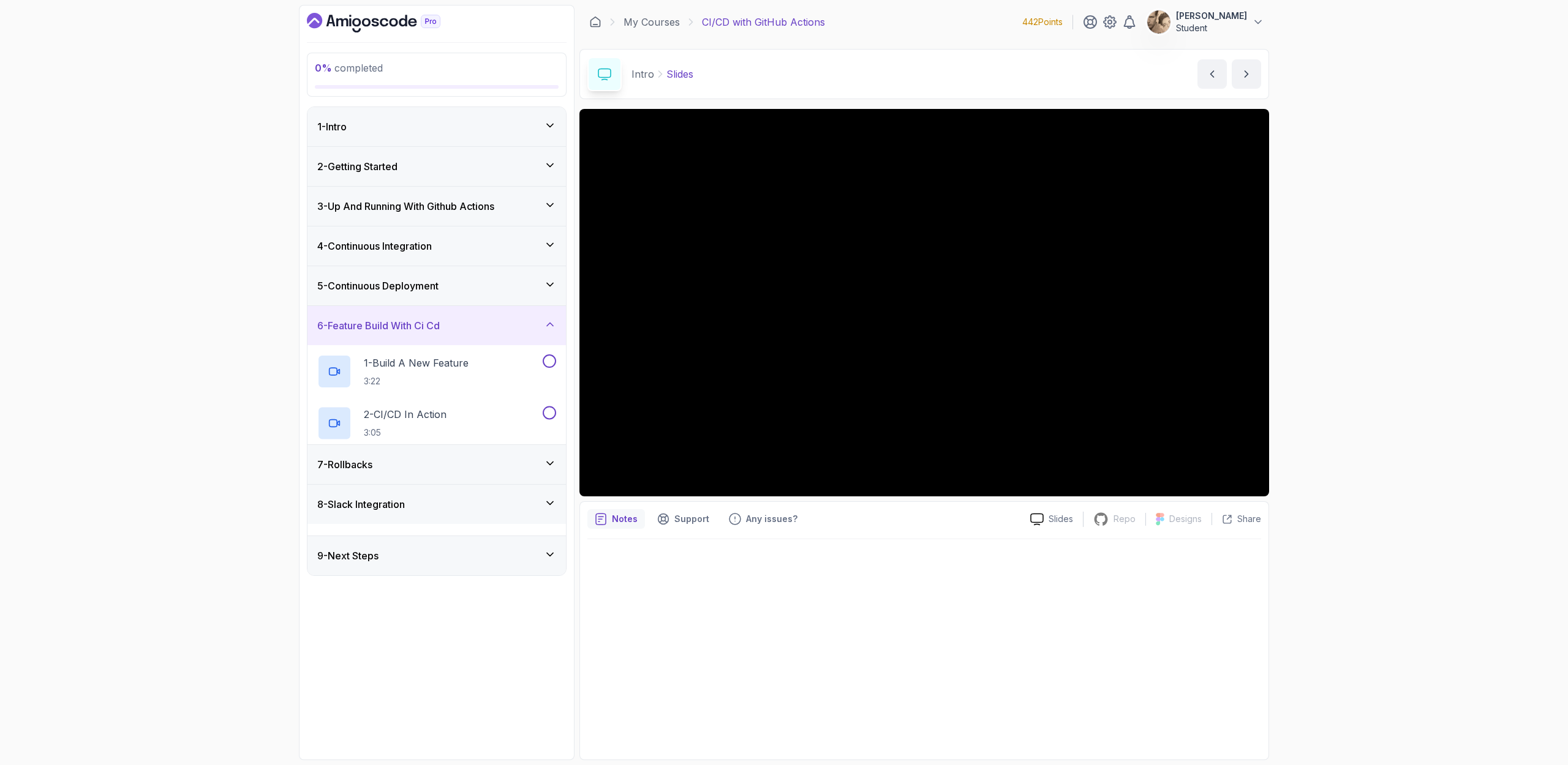
click at [450, 292] on div "5 - Continuous Deployment" at bounding box center [436, 286] width 239 height 15
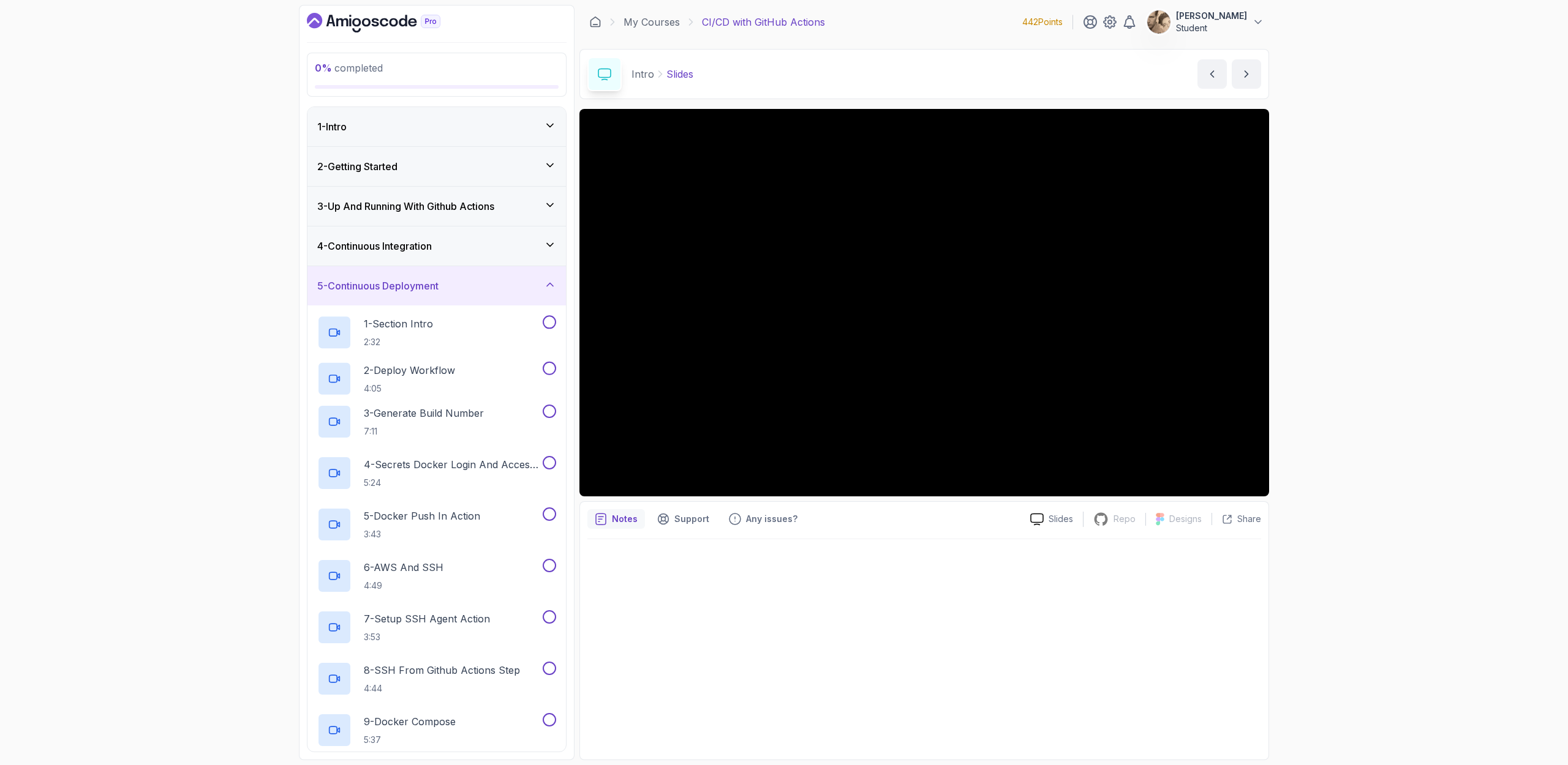
click at [471, 247] on div "4 - Continuous Integration" at bounding box center [436, 246] width 239 height 15
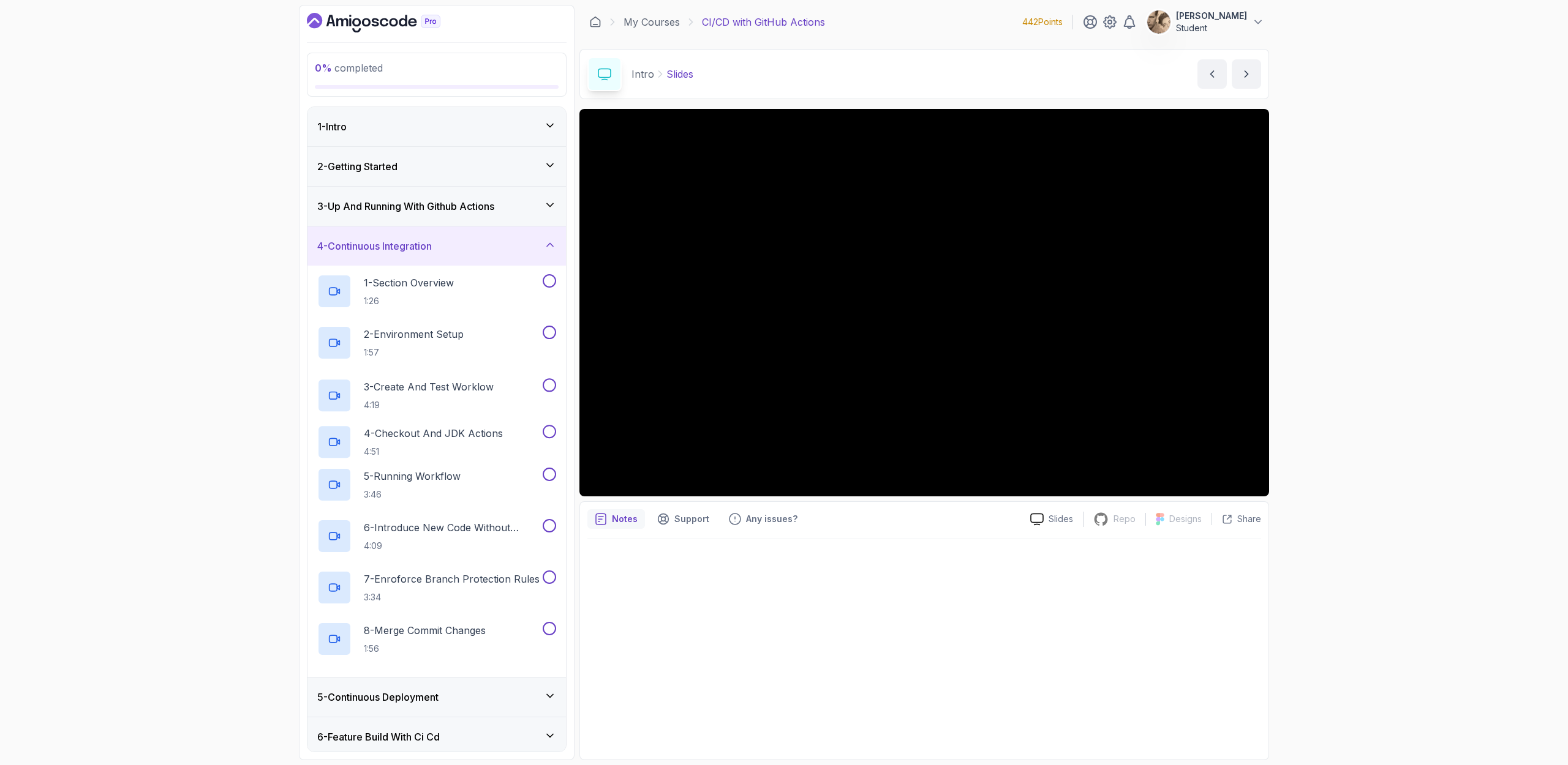
click at [480, 217] on div "3 - Up And Running With Github Actions" at bounding box center [436, 206] width 258 height 40
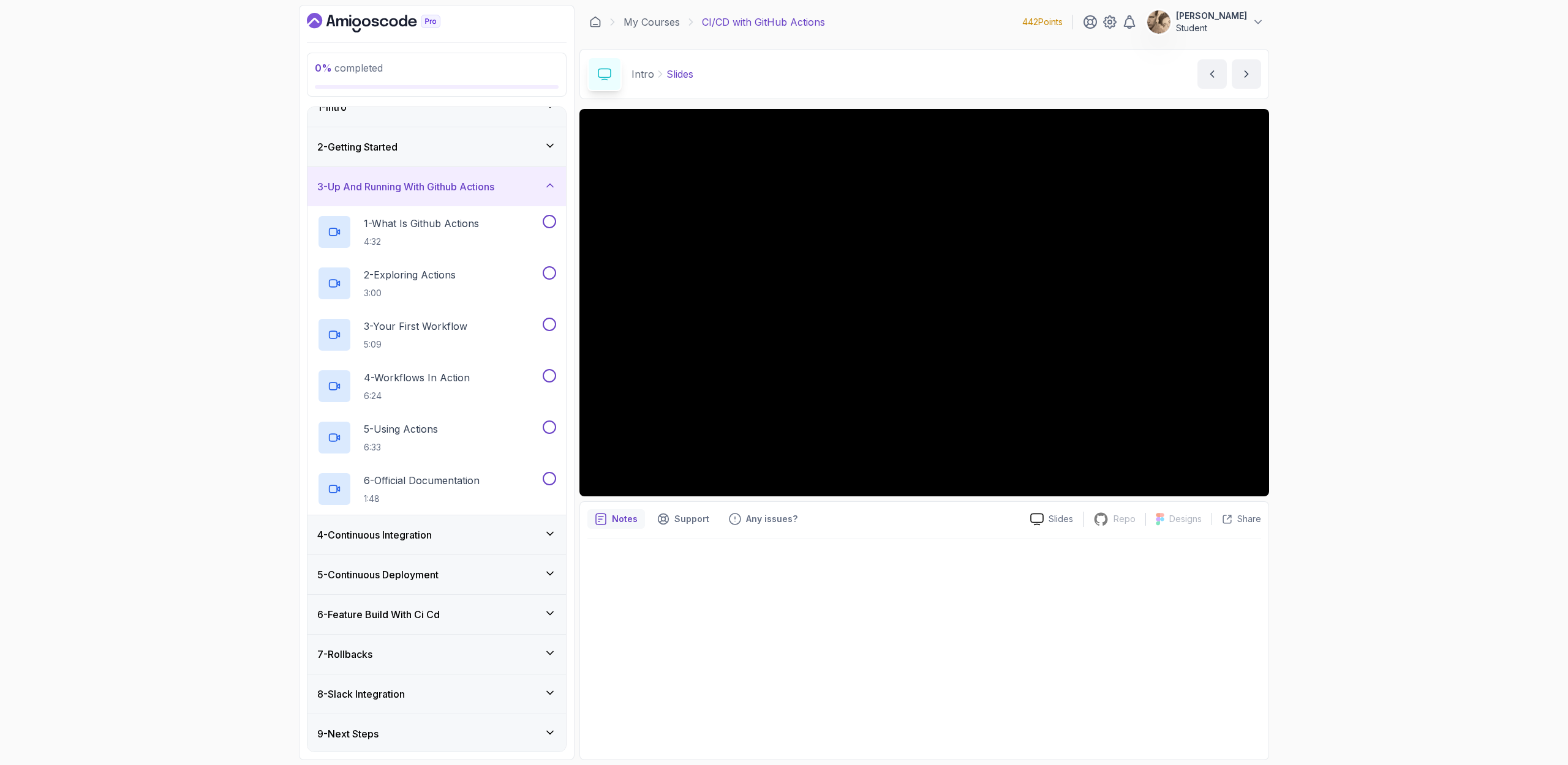
scroll to position [21, 0]
click at [430, 497] on div "7 - Rollbacks" at bounding box center [436, 653] width 258 height 40
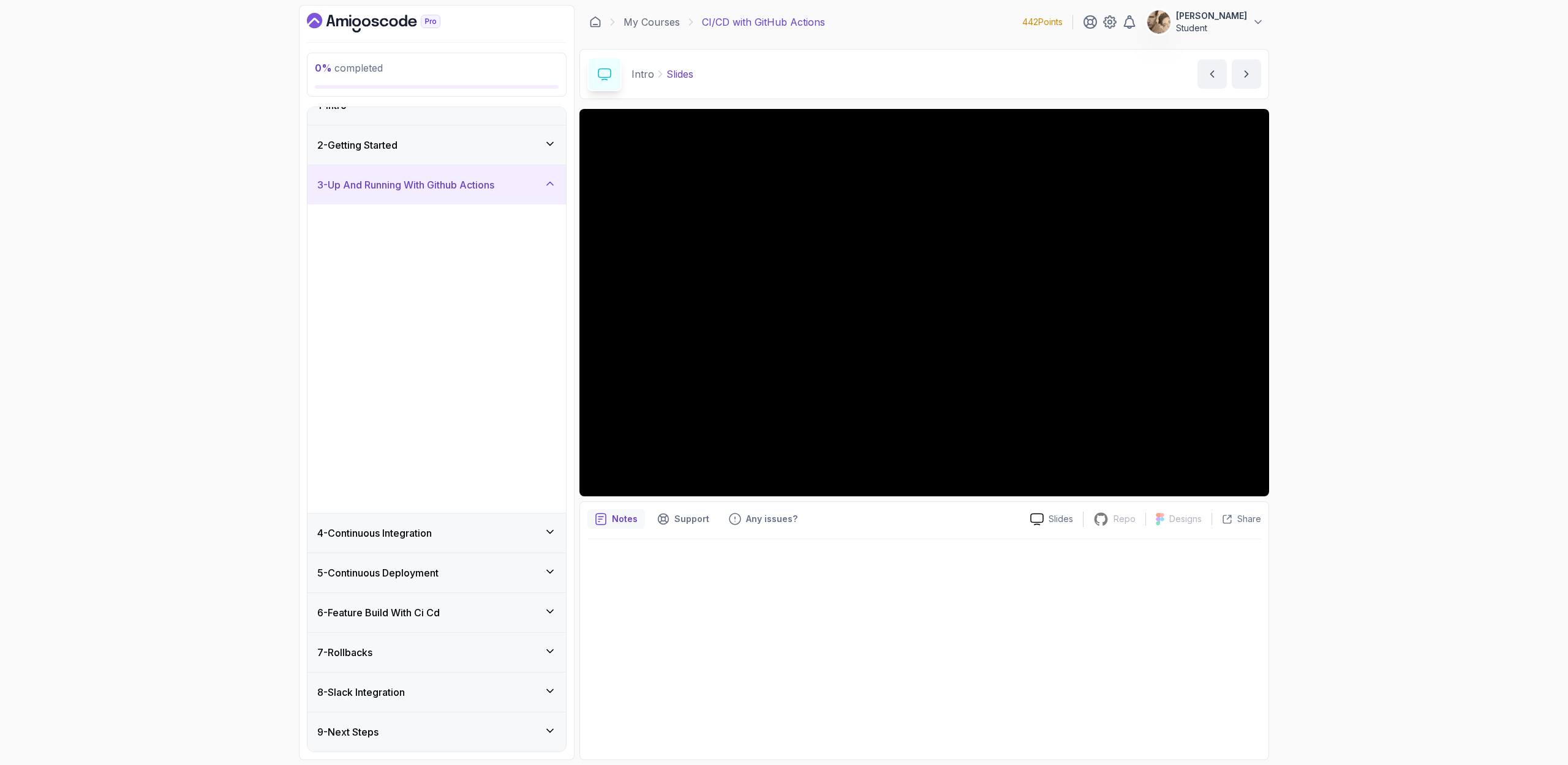
scroll to position [0, 0]
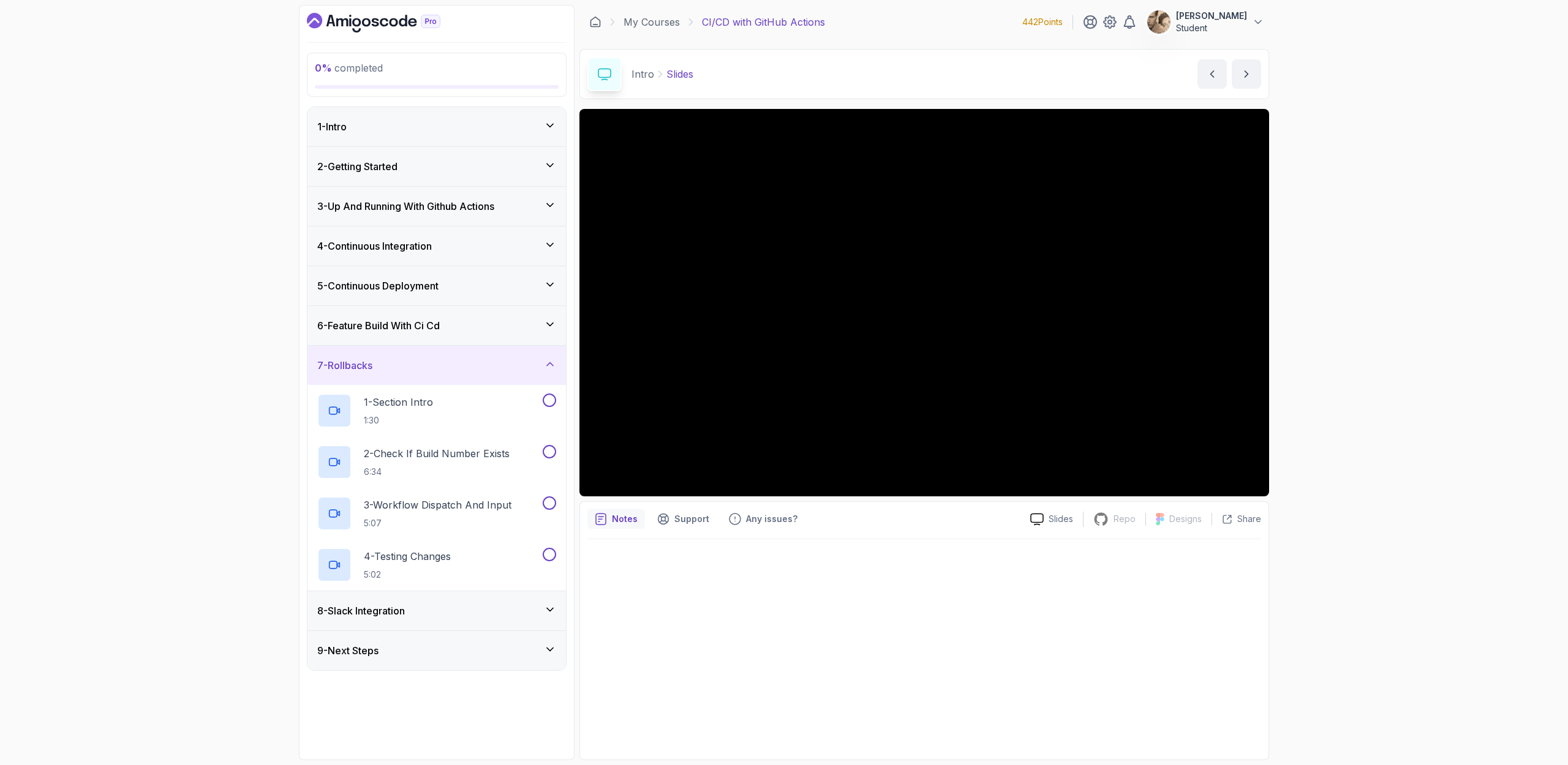
click at [464, 497] on div "8 - Slack Integration" at bounding box center [436, 611] width 239 height 15
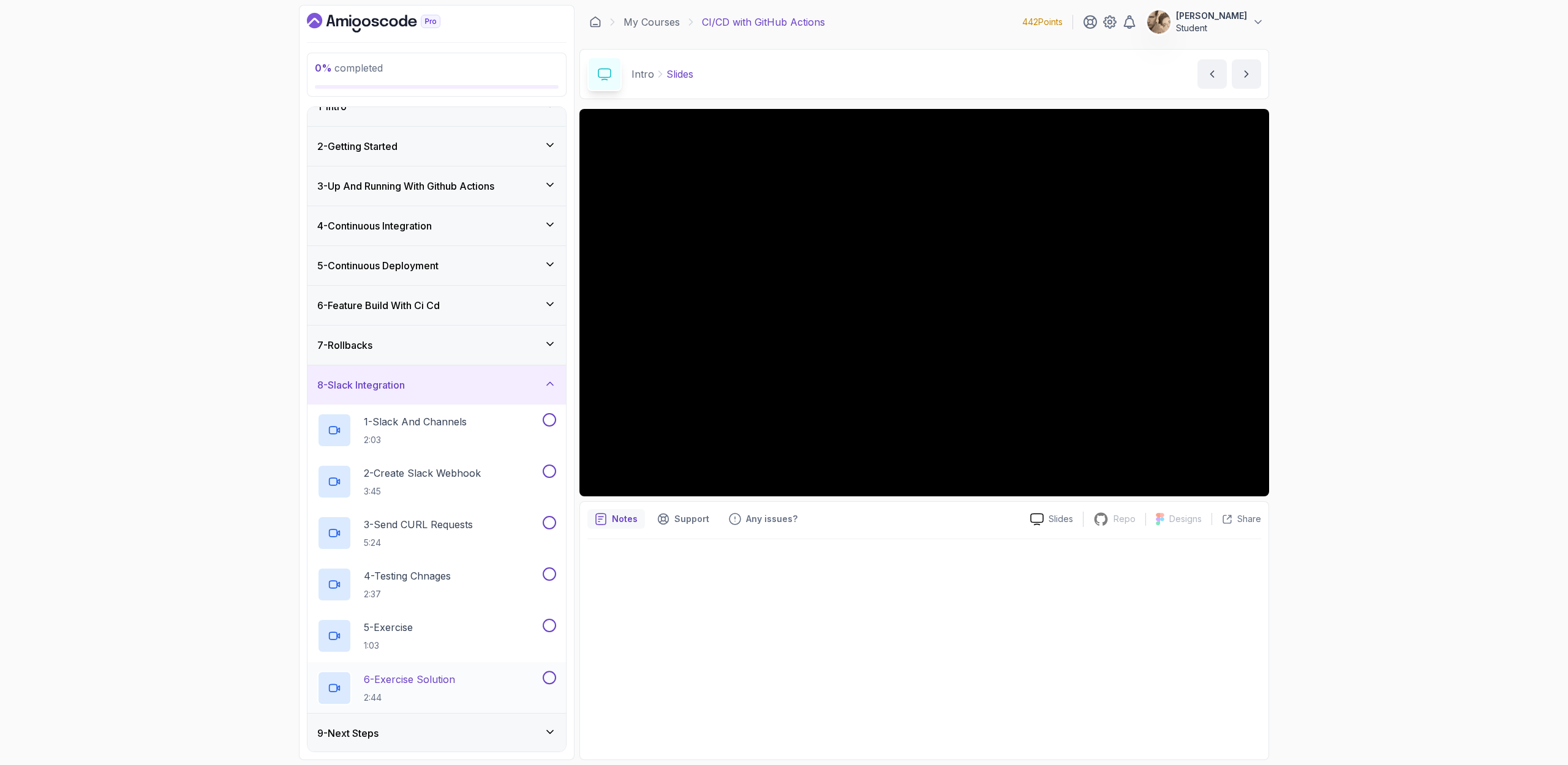
scroll to position [21, 0]
click at [409, 497] on div "9 - Next Steps" at bounding box center [436, 732] width 239 height 15
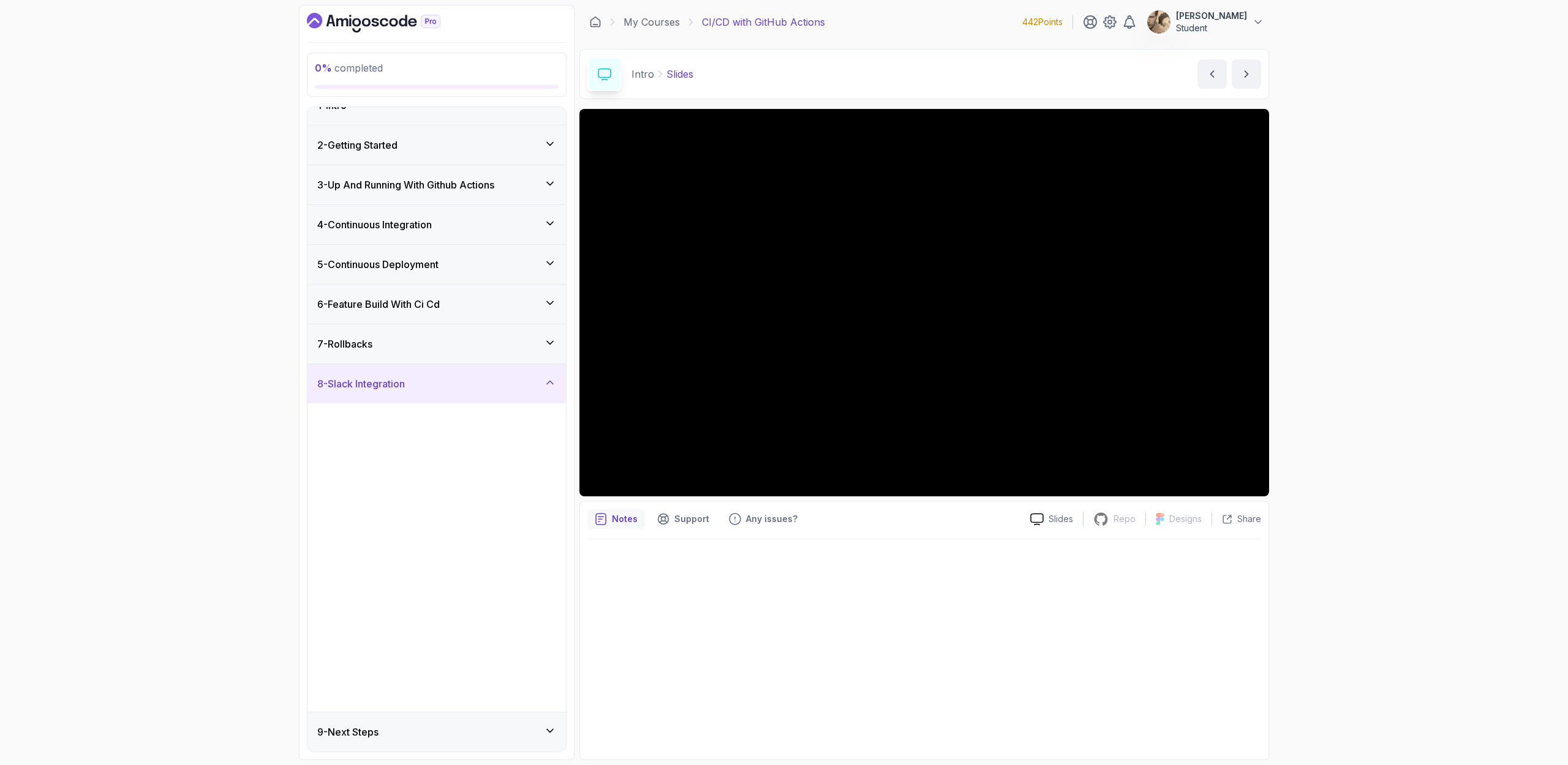
scroll to position [0, 0]
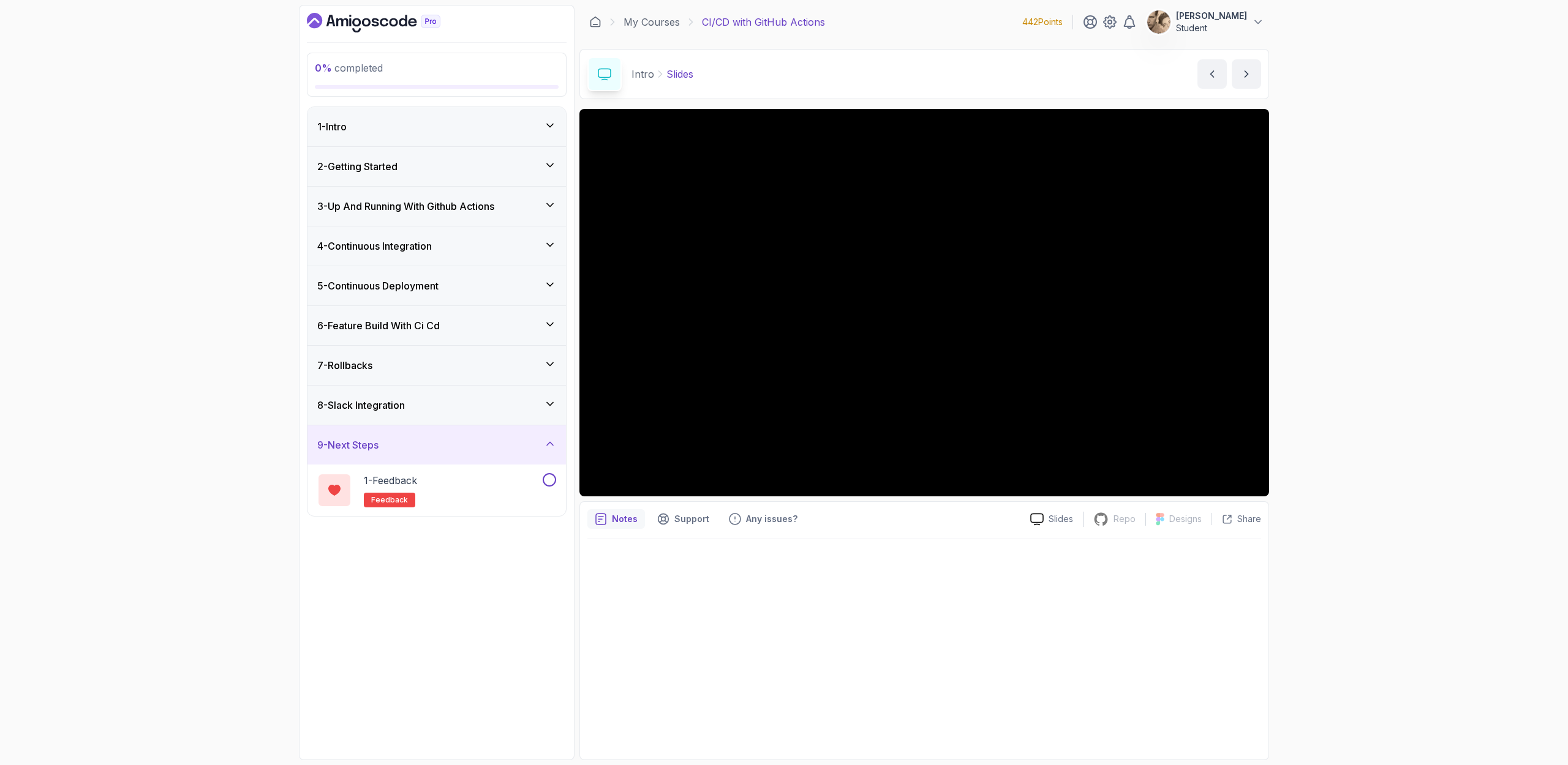
click at [463, 417] on div "8 - Slack Integration" at bounding box center [436, 405] width 258 height 40
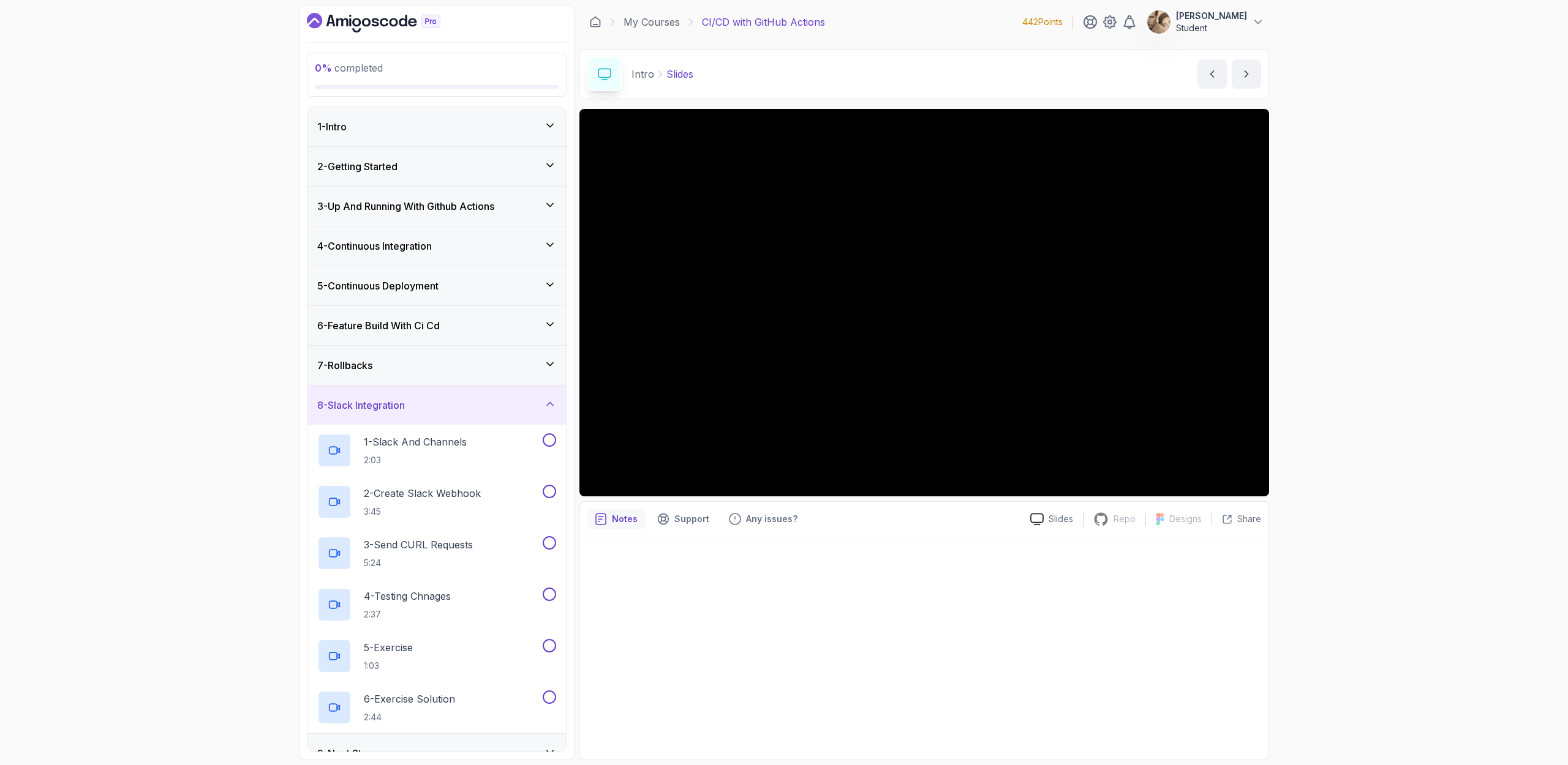
click at [469, 388] on div "8 - Slack Integration" at bounding box center [436, 405] width 258 height 40
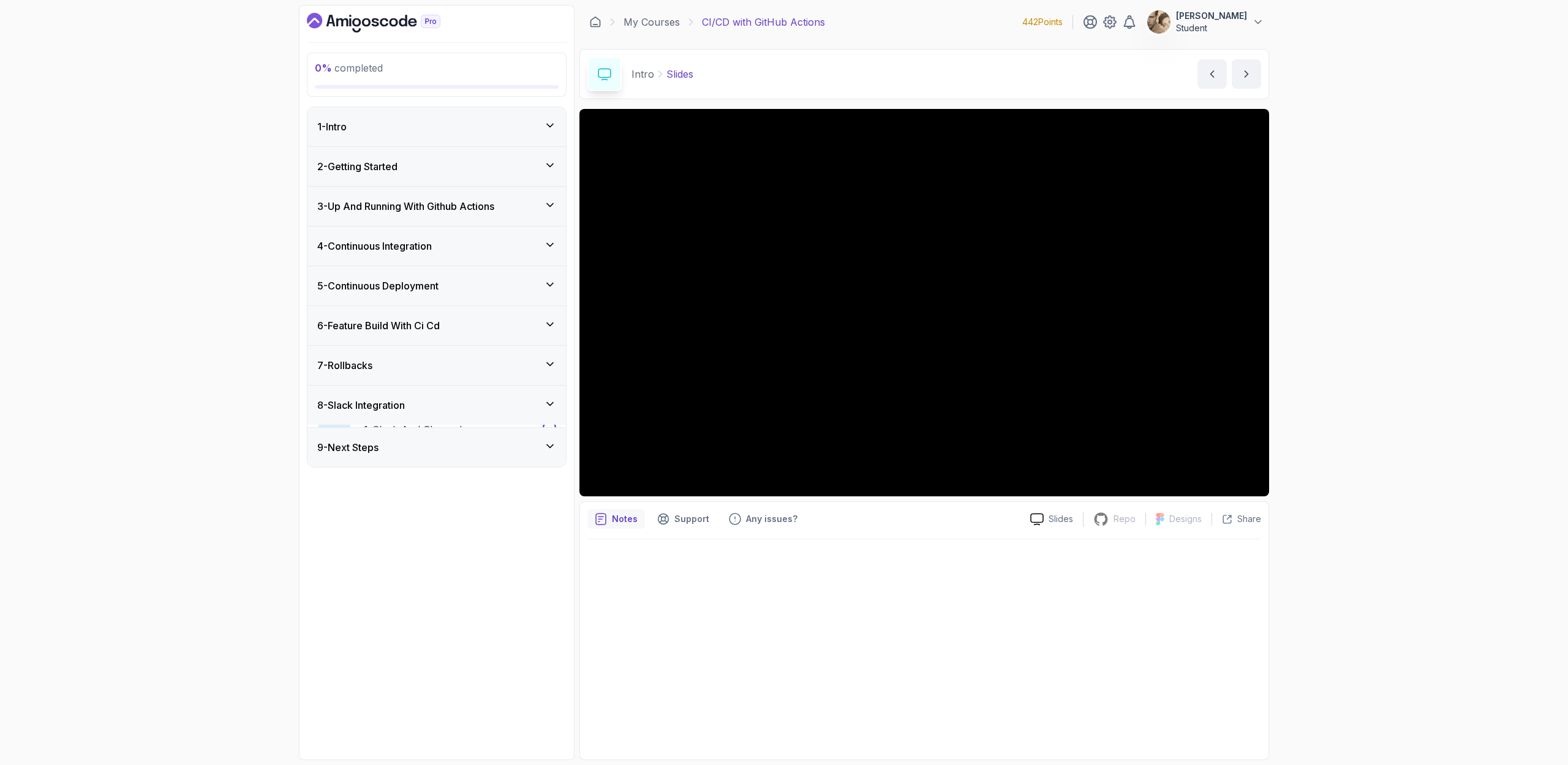
click at [479, 361] on div "7 - Rollbacks" at bounding box center [436, 366] width 239 height 15
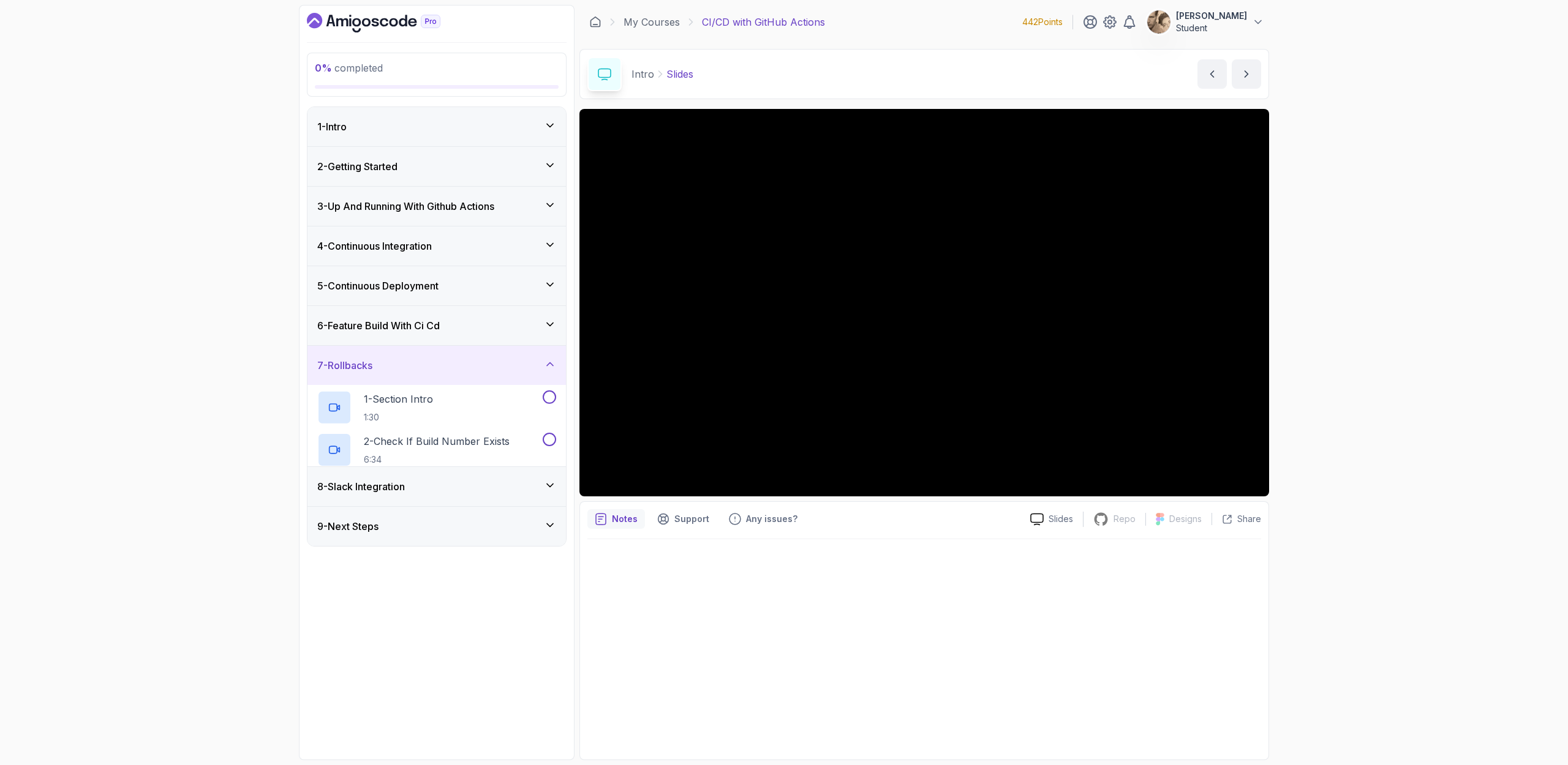
click at [493, 333] on div "6 - Feature Build With Ci Cd" at bounding box center [436, 326] width 258 height 40
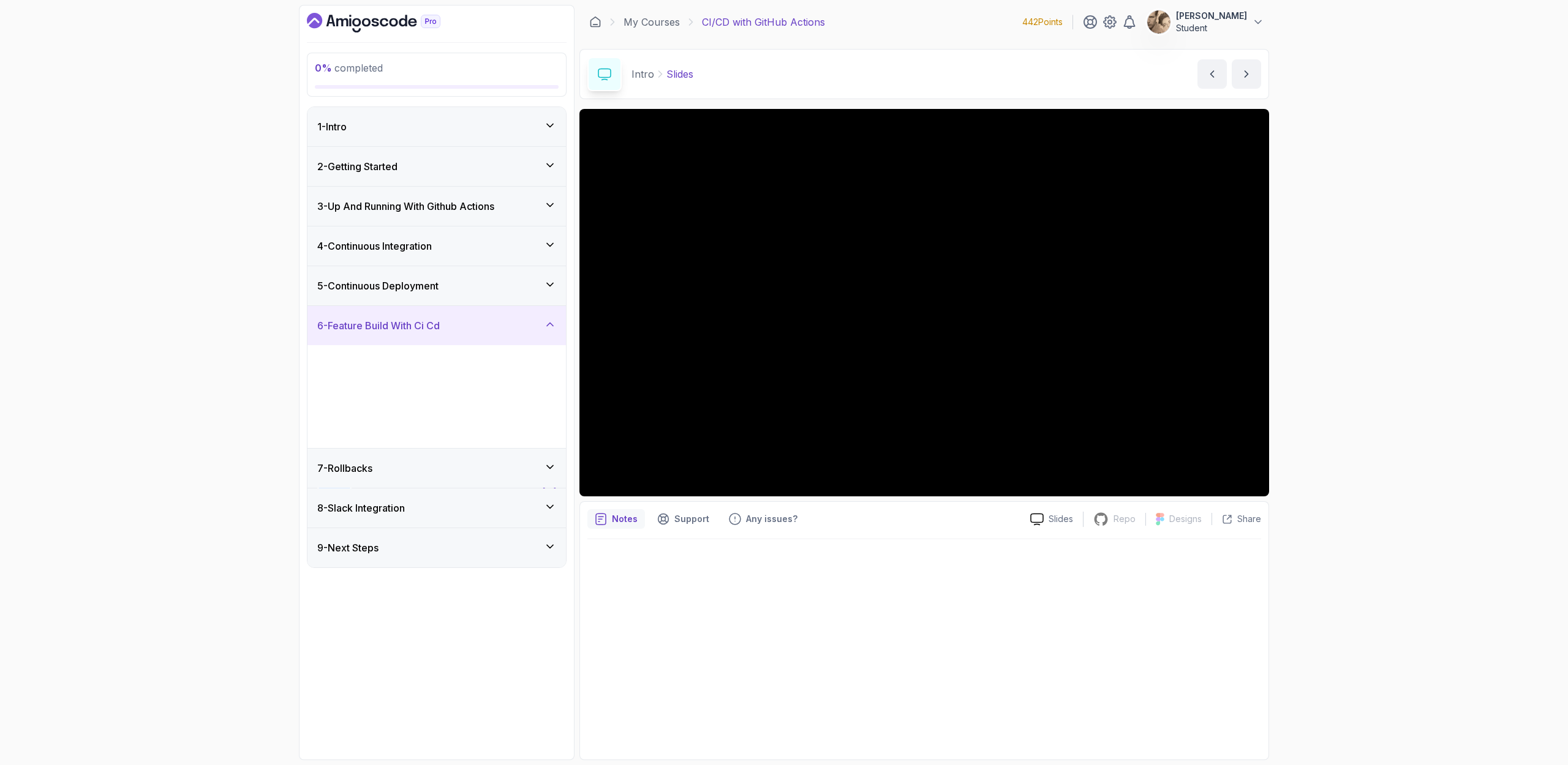
click at [500, 313] on div "6 - Feature Build With Ci Cd" at bounding box center [436, 326] width 258 height 40
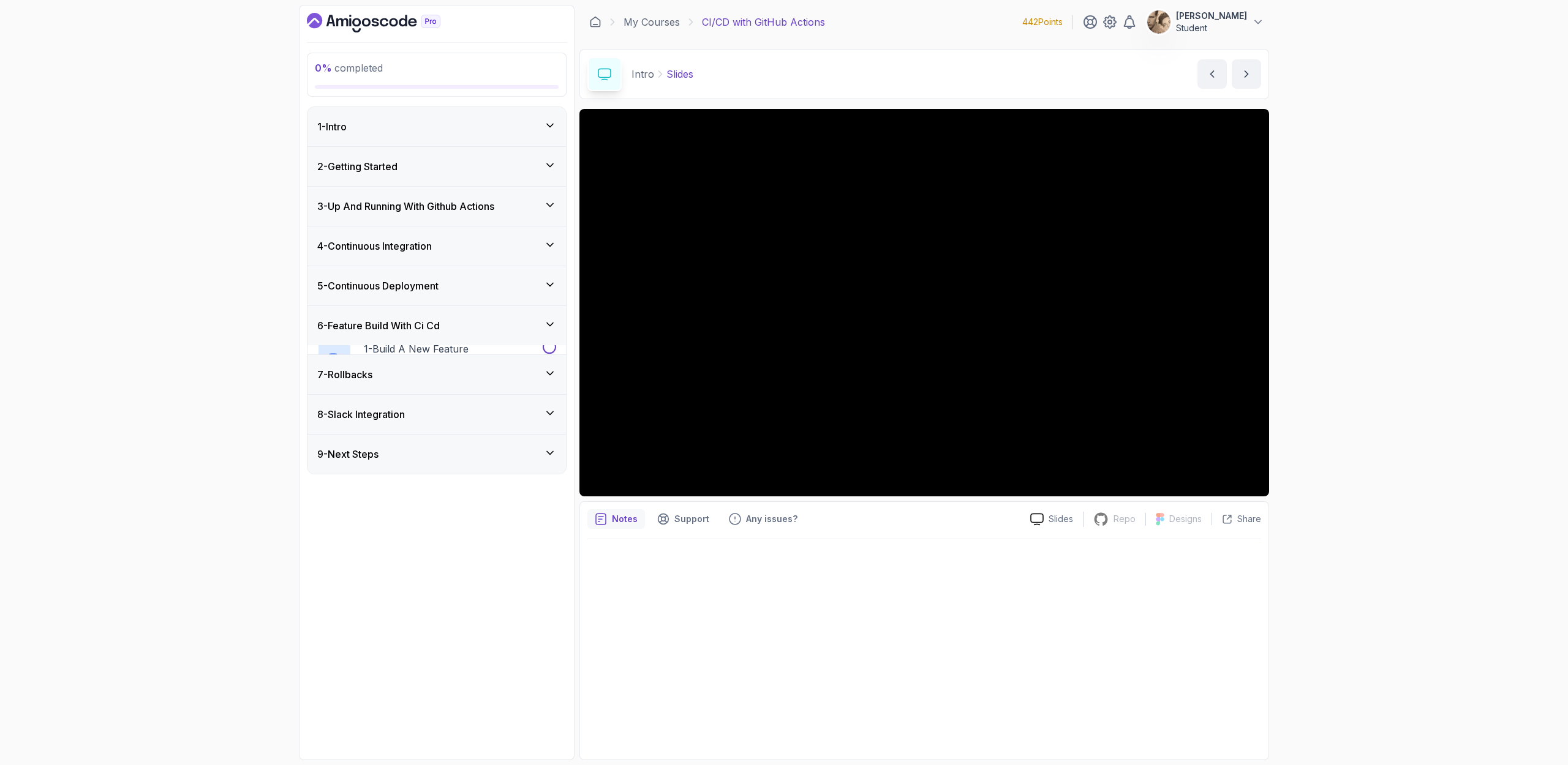
click at [497, 293] on div "5 - Continuous Deployment" at bounding box center [436, 286] width 258 height 40
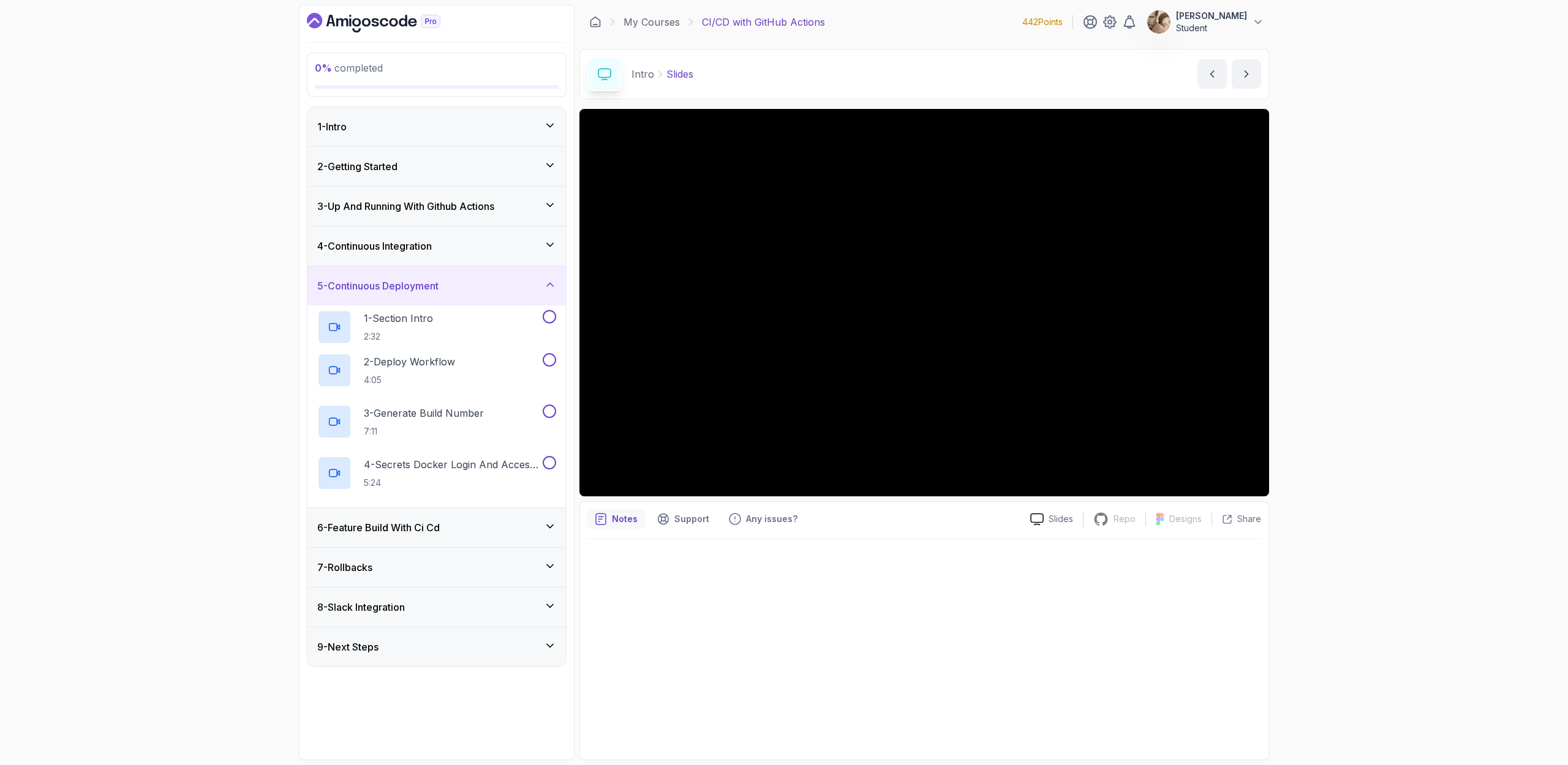
click at [504, 275] on div "5 - Continuous Deployment" at bounding box center [436, 286] width 258 height 40
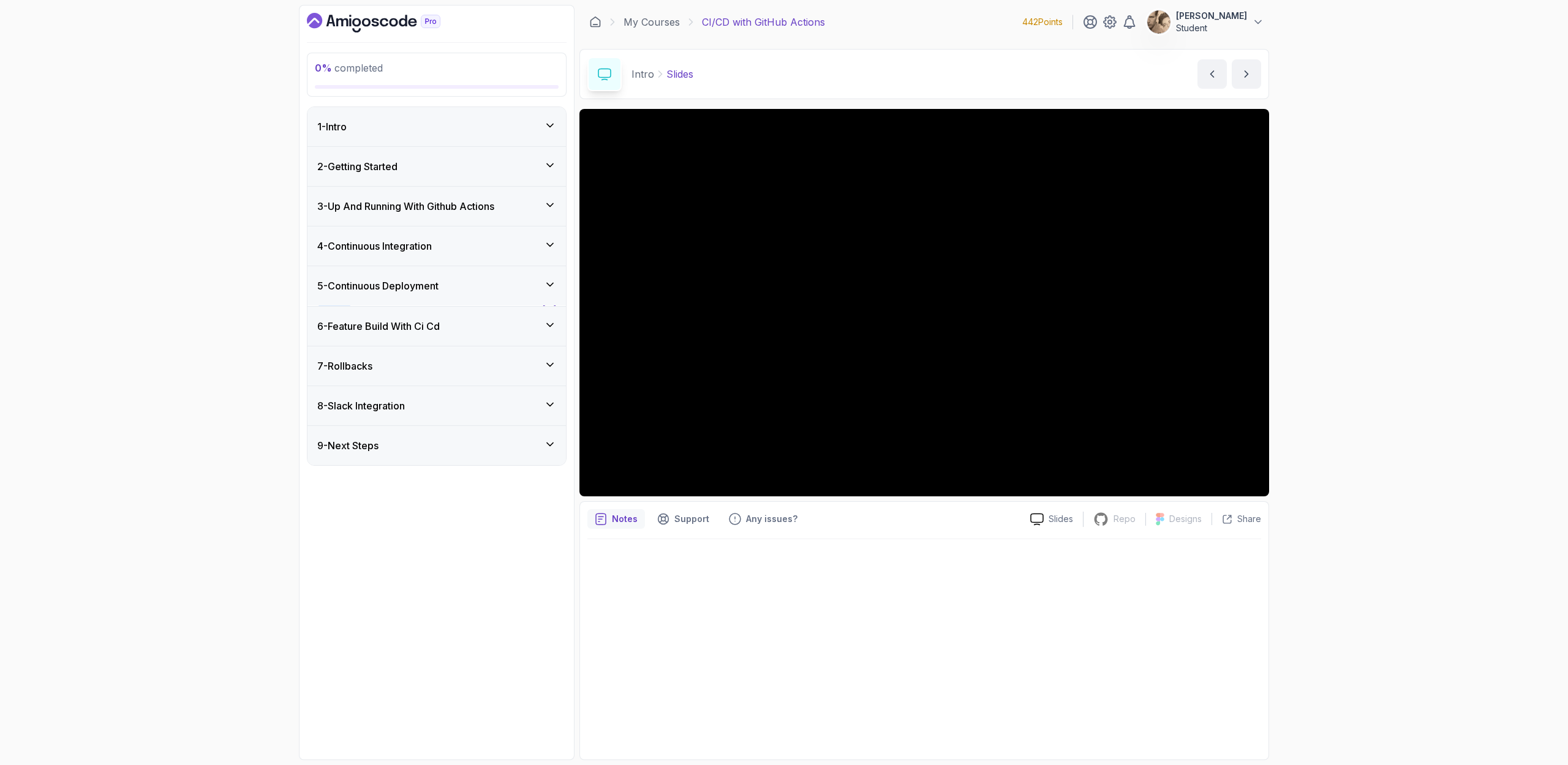
click at [523, 249] on div "4 - Continuous Integration" at bounding box center [436, 246] width 239 height 15
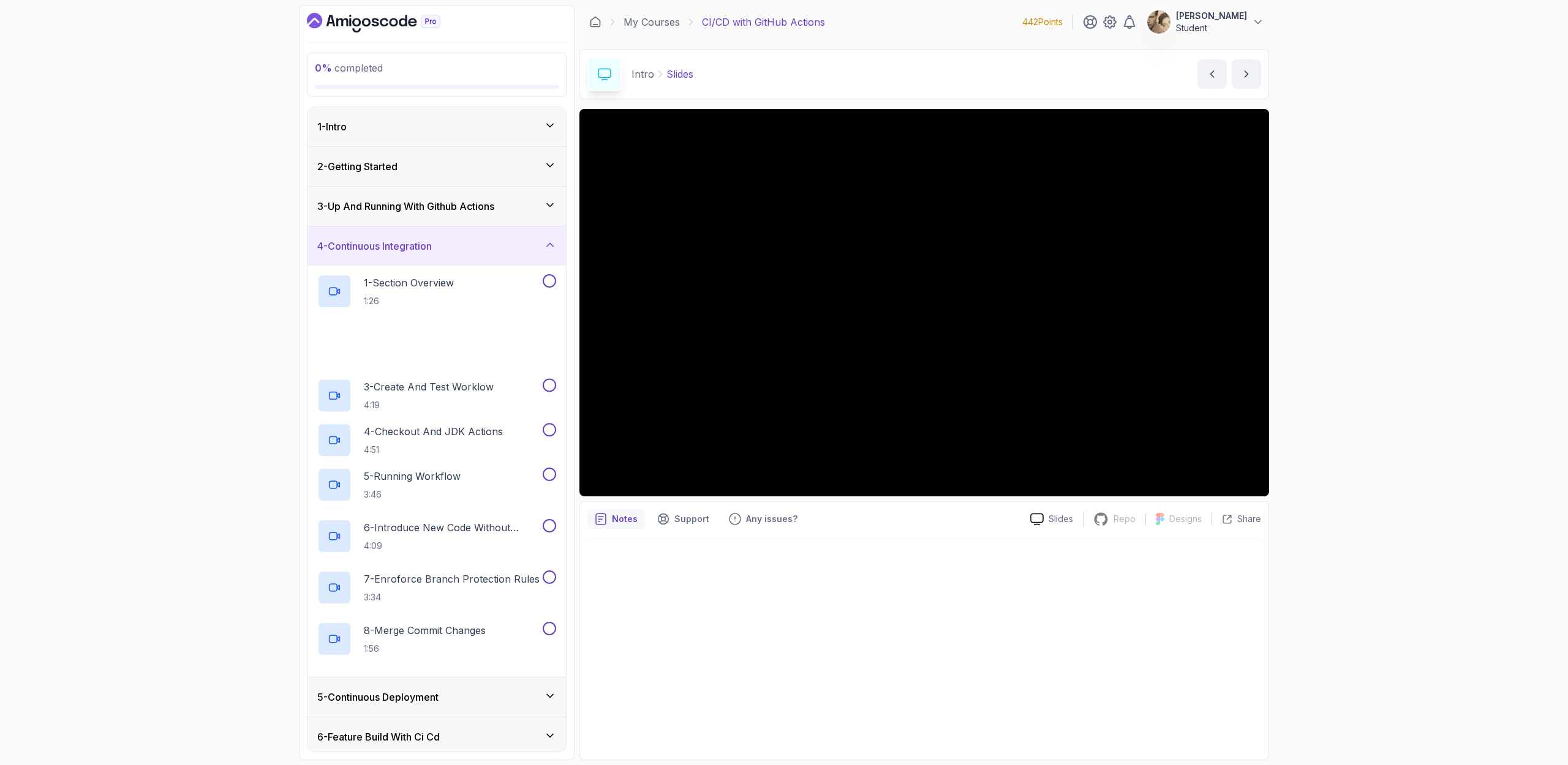
click at [532, 213] on div "3 - Up And Running With Github Actions" at bounding box center [436, 206] width 239 height 15
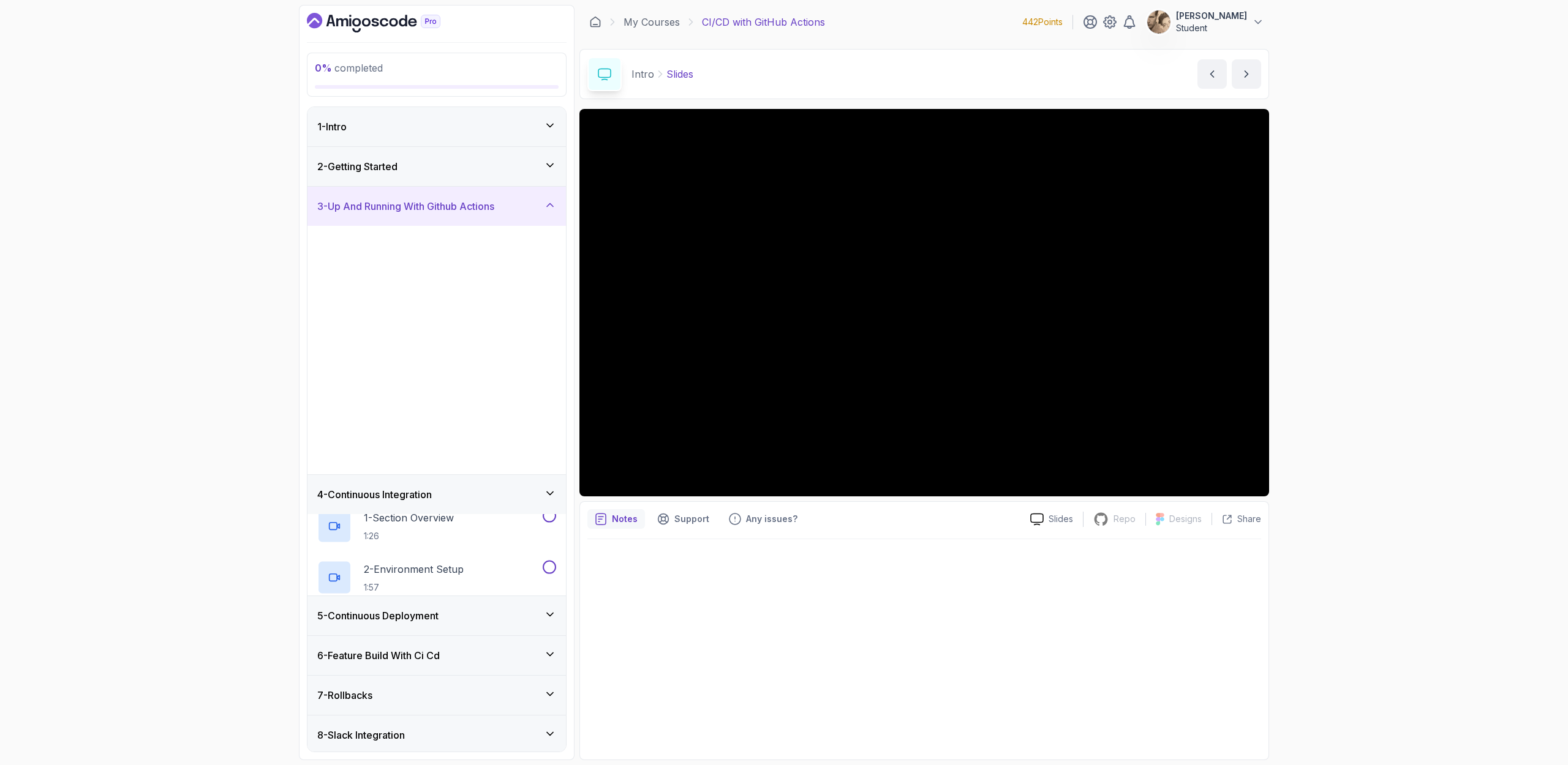
click at [506, 163] on div "2 - Getting Started" at bounding box center [436, 167] width 239 height 15
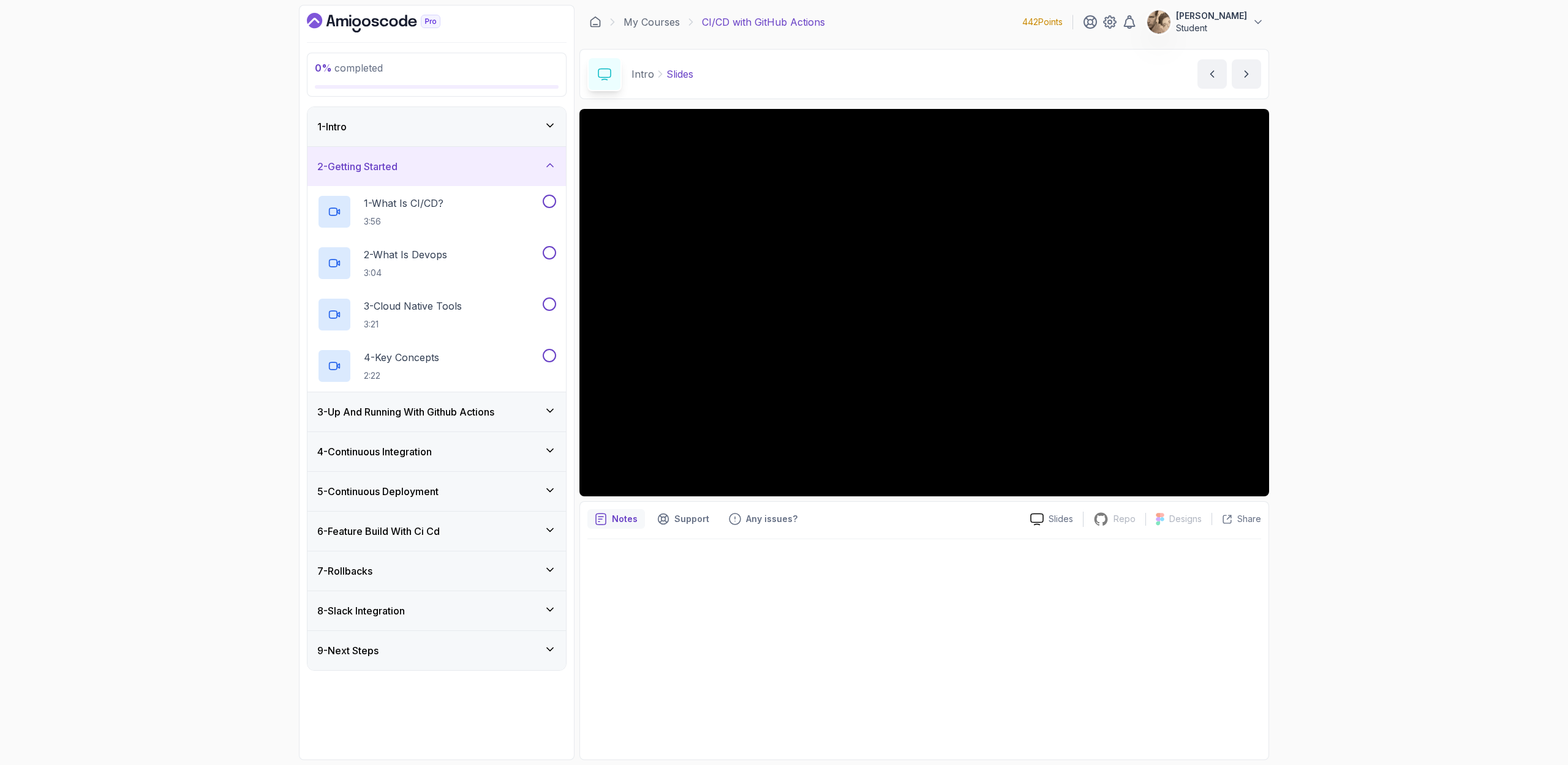
click at [500, 134] on div "1 - Intro" at bounding box center [436, 127] width 258 height 40
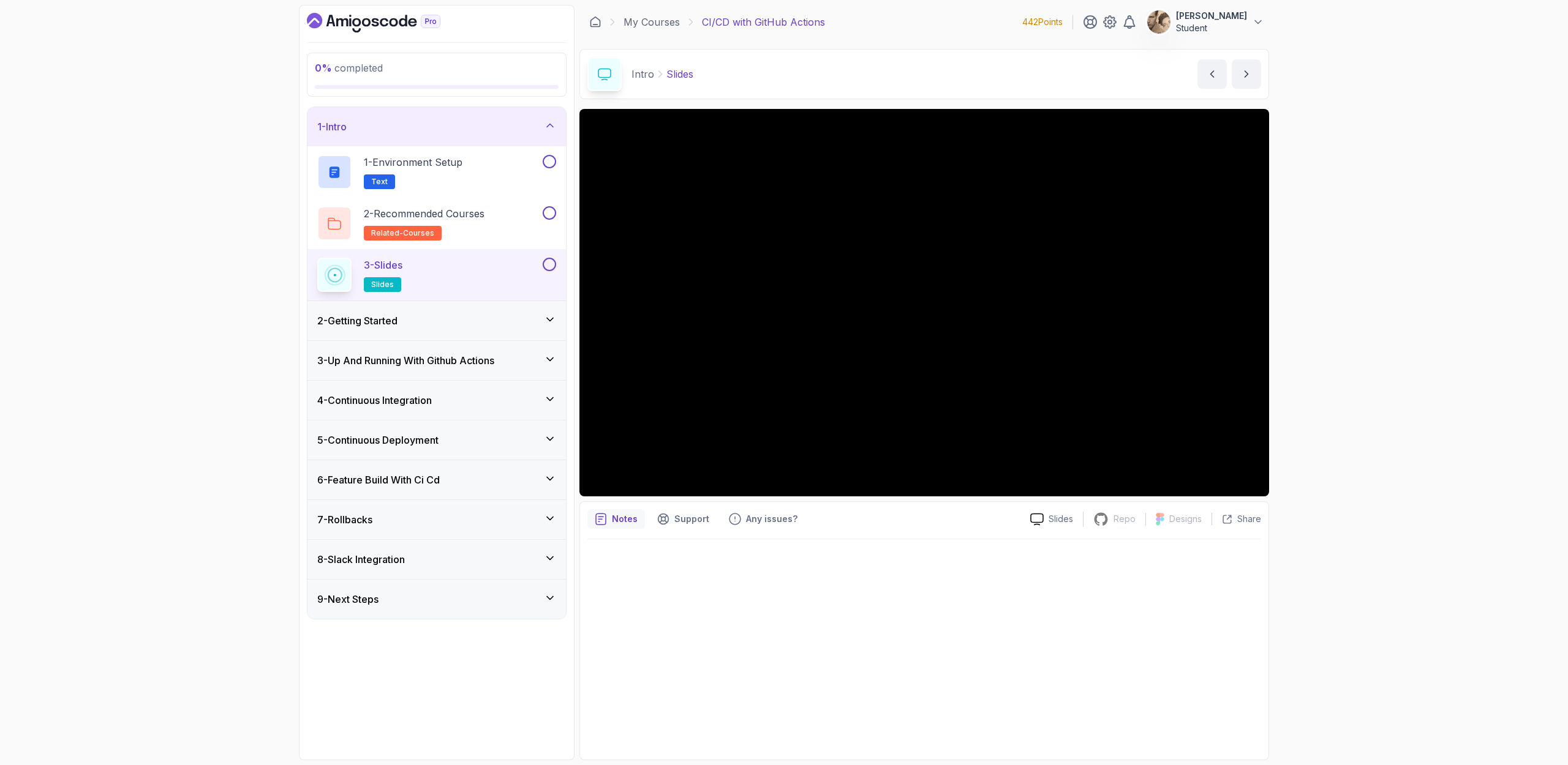
click at [397, 319] on h3 "2 - Getting Started" at bounding box center [357, 321] width 80 height 15
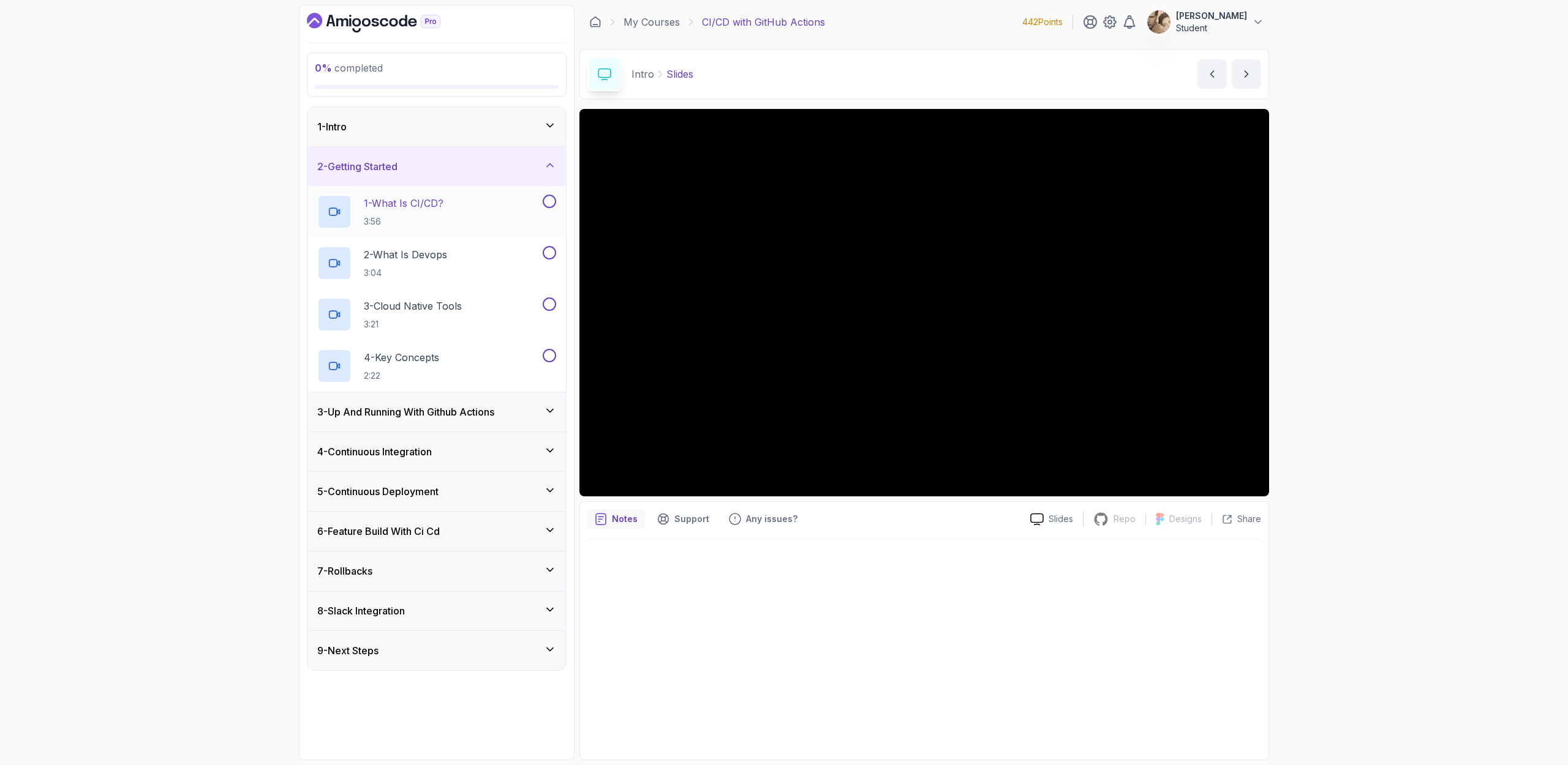
click at [482, 215] on div "1 - What Is CI/CD? 3:56" at bounding box center [428, 212] width 223 height 34
click at [423, 273] on p "3:04" at bounding box center [405, 273] width 83 height 12
click at [450, 299] on p "3 - Cloud Native Tools" at bounding box center [413, 307] width 98 height 15
click at [425, 252] on p "2 - What Is Devops" at bounding box center [405, 255] width 83 height 15
click at [430, 223] on p "3:56" at bounding box center [403, 221] width 80 height 12
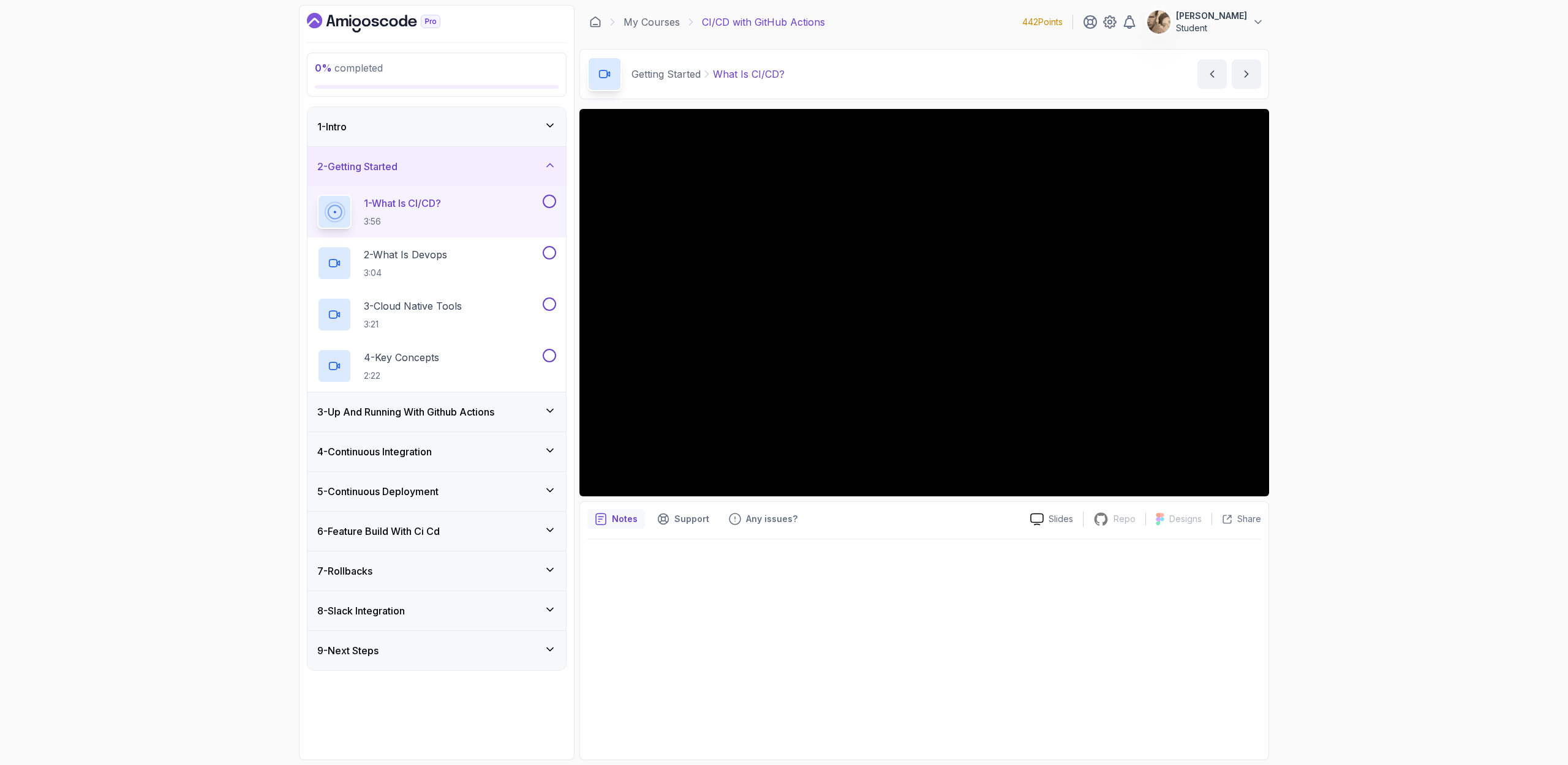
click at [878, 17] on p "[PERSON_NAME]" at bounding box center [1211, 16] width 71 height 12
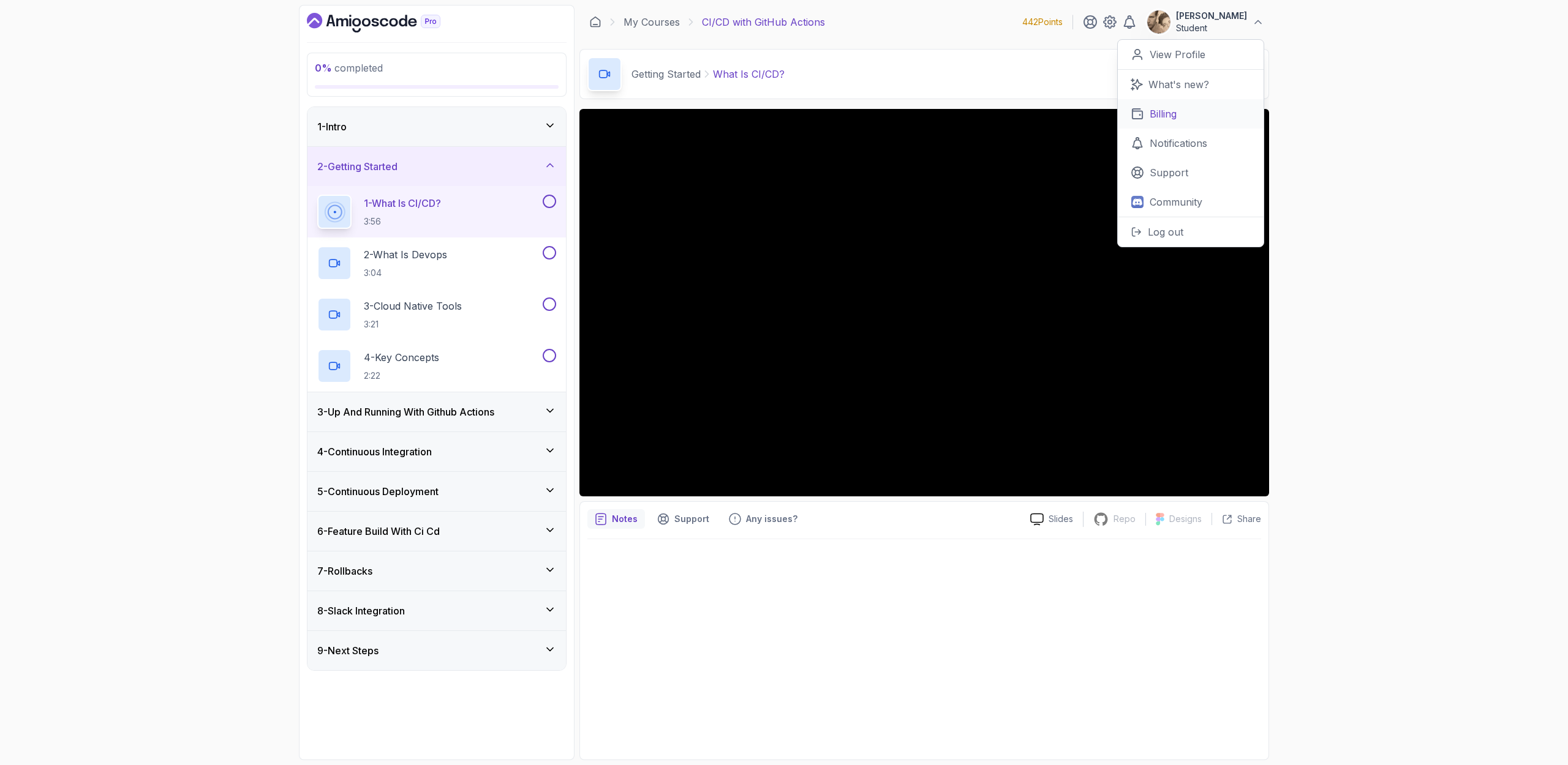
click at [878, 108] on link "Billing" at bounding box center [1190, 114] width 146 height 29
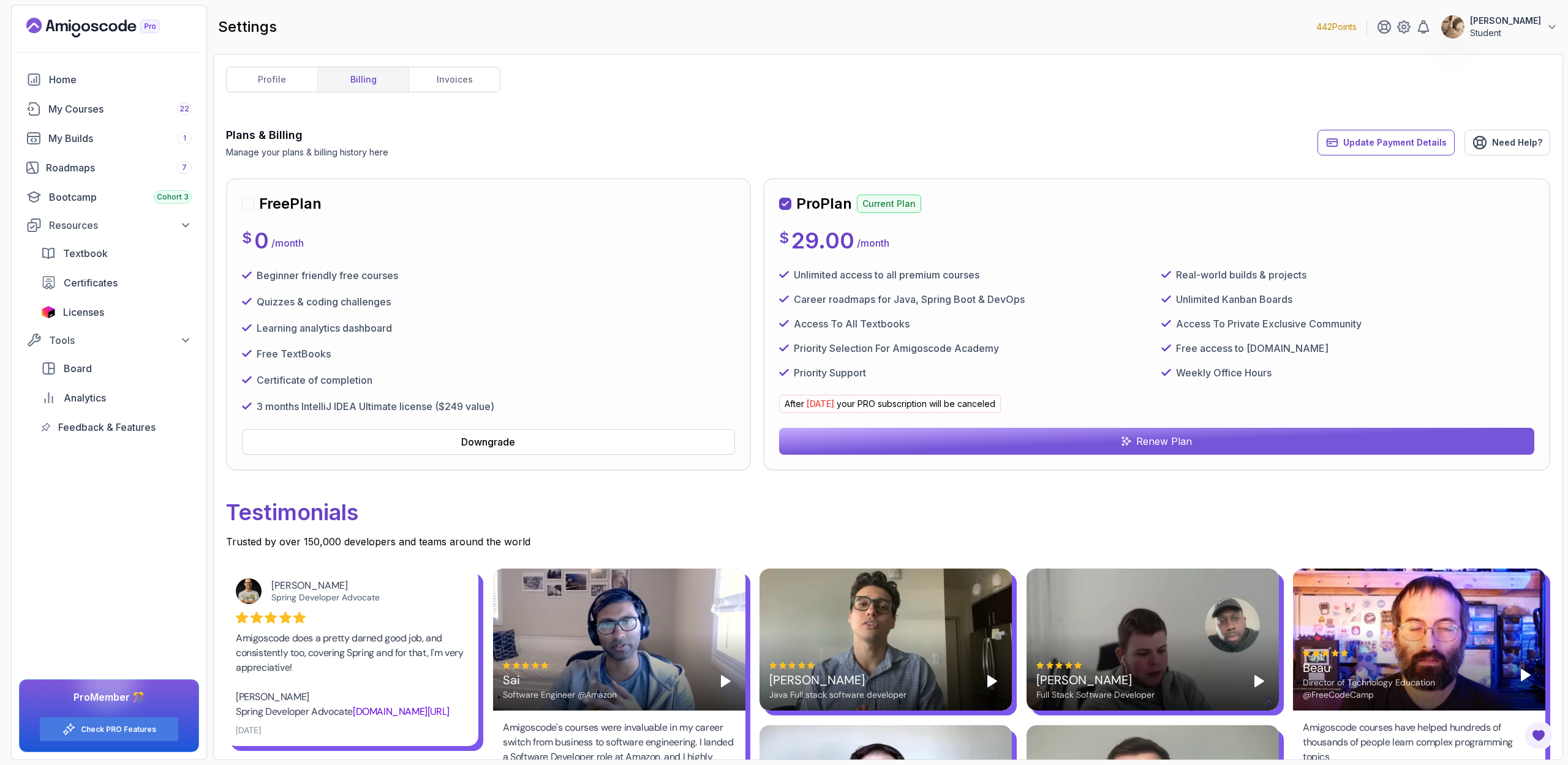
click at [878, 26] on button "[PERSON_NAME] Student" at bounding box center [1499, 27] width 118 height 25
click at [878, 98] on div "profile billing invoices Plans & Billing Manage your plans & billing history he…" at bounding box center [888, 407] width 1324 height 681
